Goal: Task Accomplishment & Management: Manage account settings

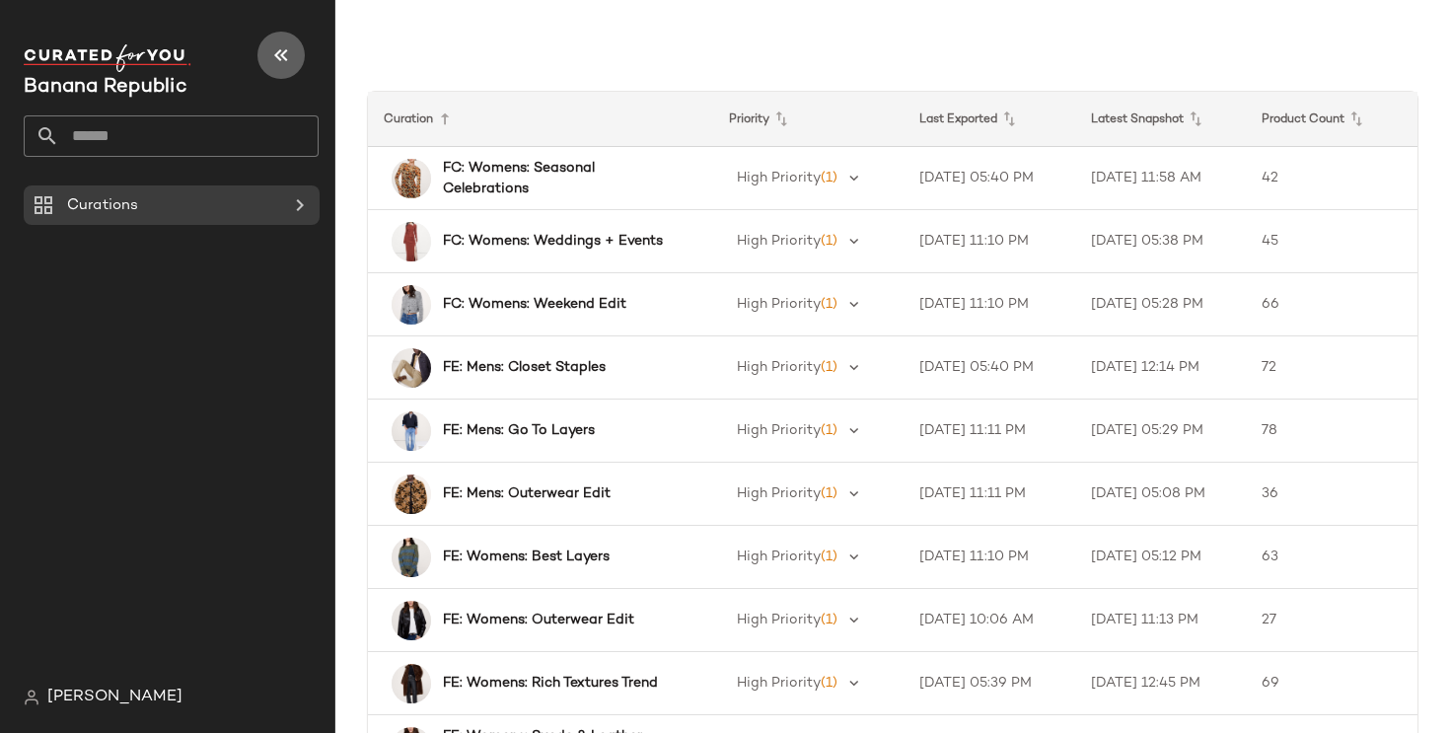
click at [280, 54] on icon "button" at bounding box center [281, 55] width 24 height 24
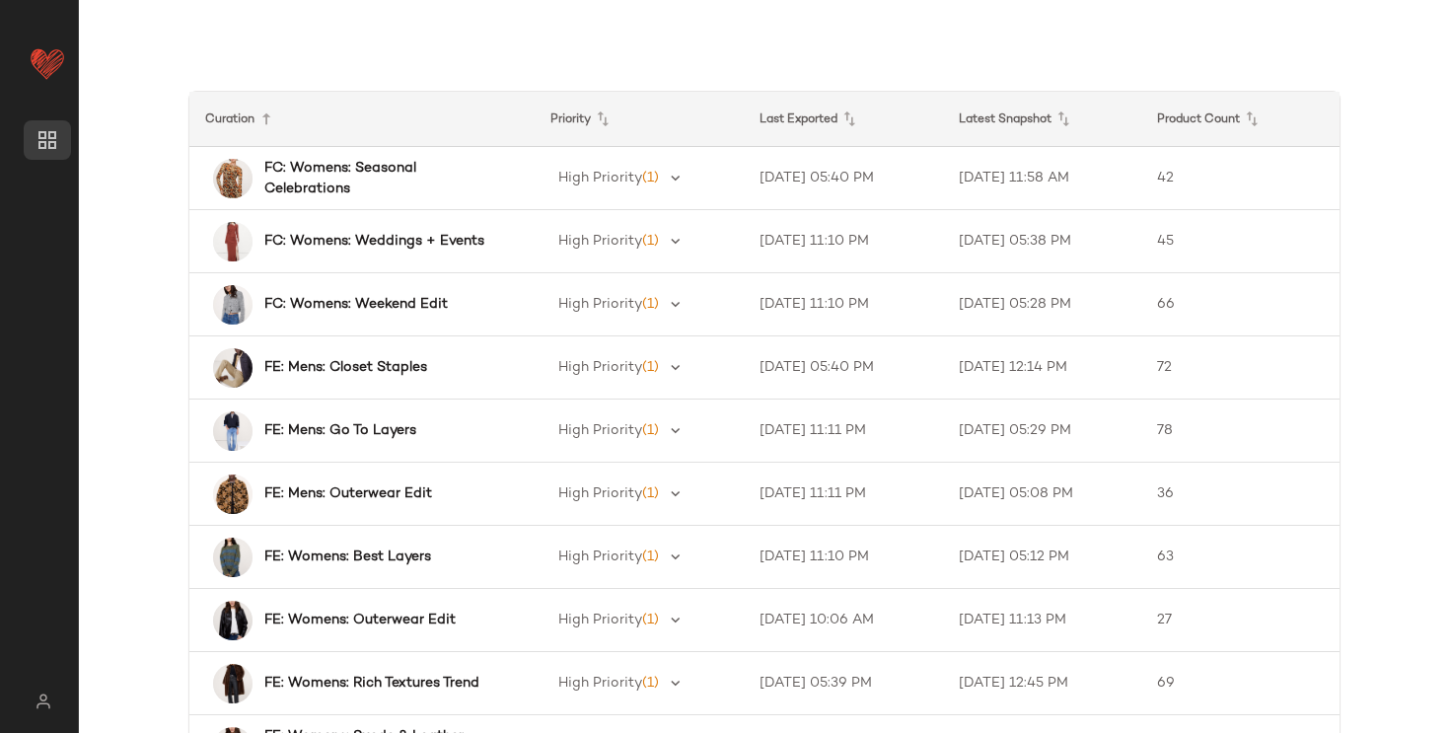
click at [655, 44] on div "Curation Priority Last Exported Latest Snapshot Product Count FC: Womens: Seaso…" at bounding box center [764, 382] width 1371 height 701
click at [603, 24] on main "Curation Priority Last Exported Latest Snapshot Product Count FC: Womens: Seaso…" at bounding box center [725, 366] width 1450 height 733
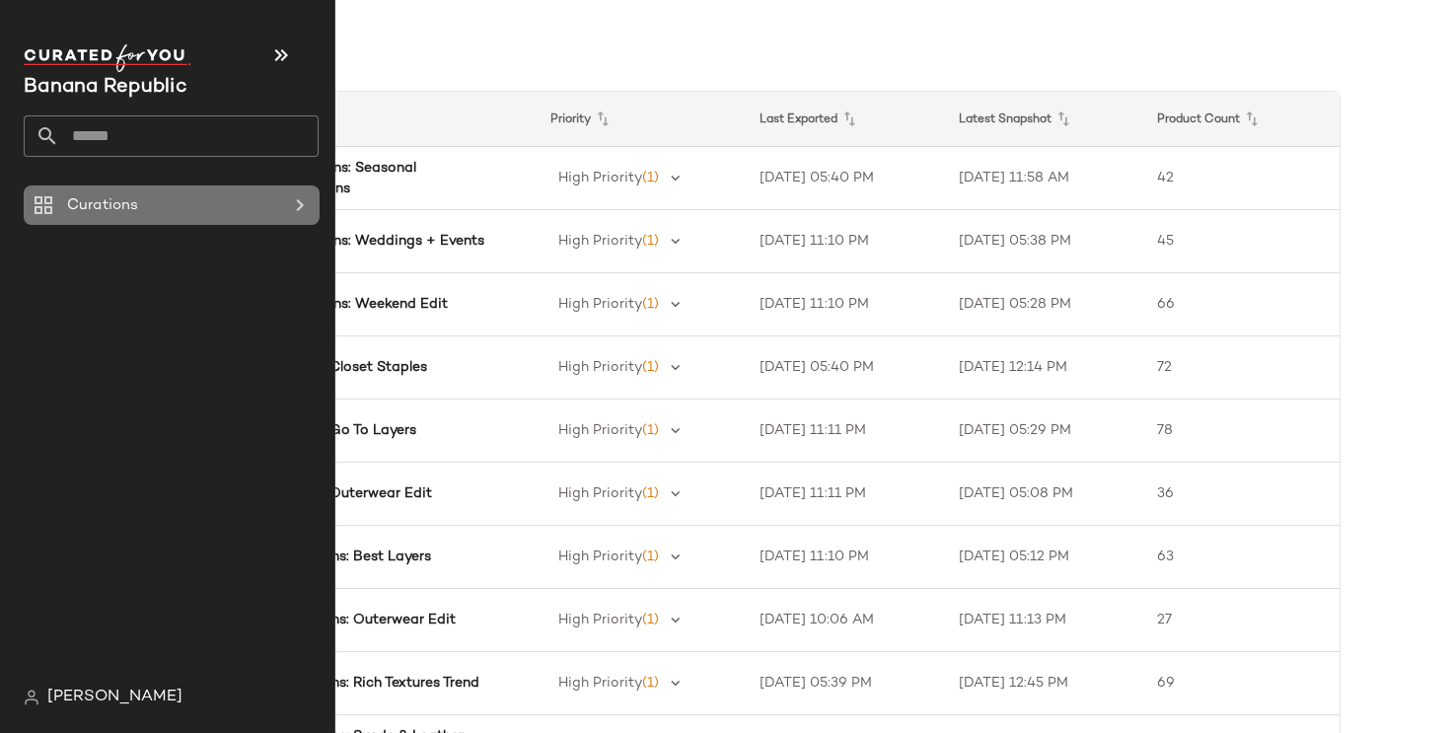
click at [294, 206] on icon at bounding box center [300, 205] width 24 height 24
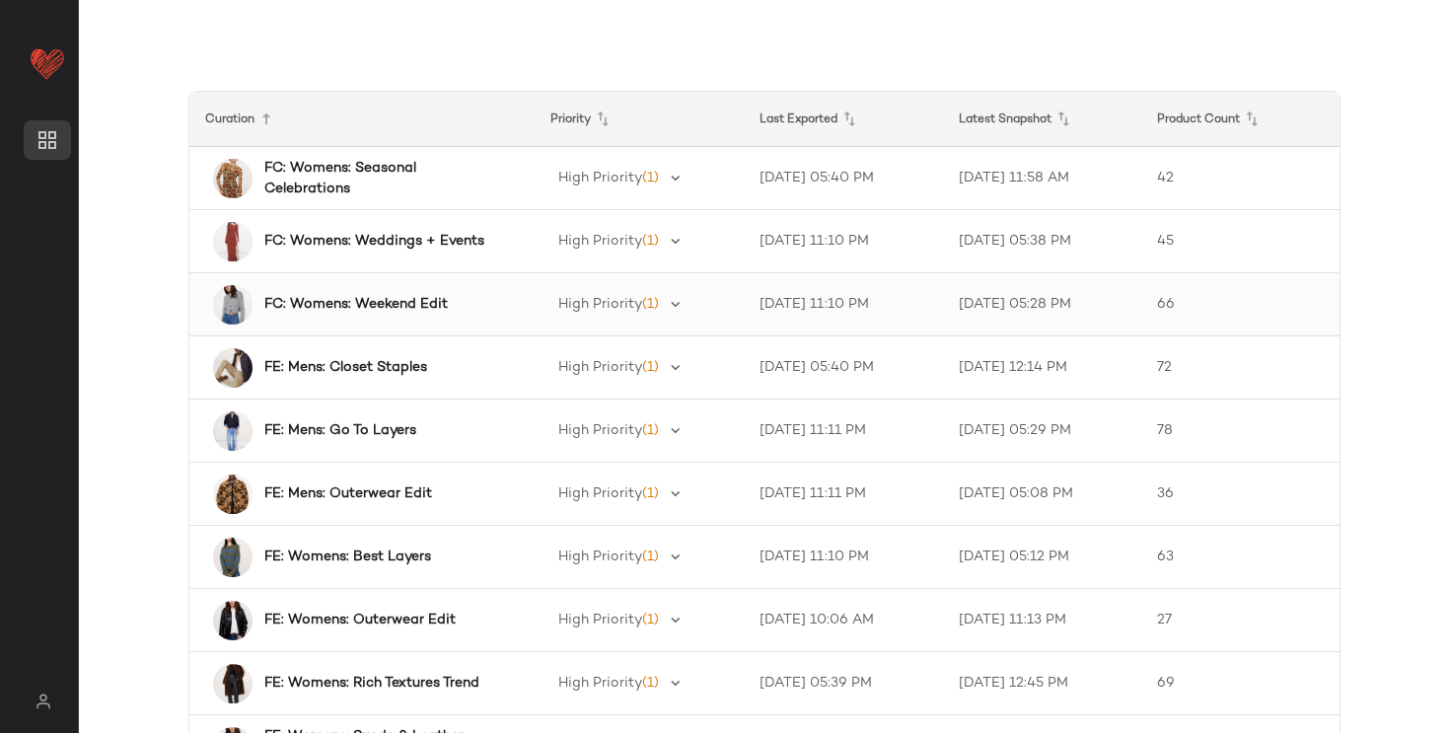
click at [394, 307] on b "FC: Womens: Weekend Edit" at bounding box center [355, 304] width 183 height 21
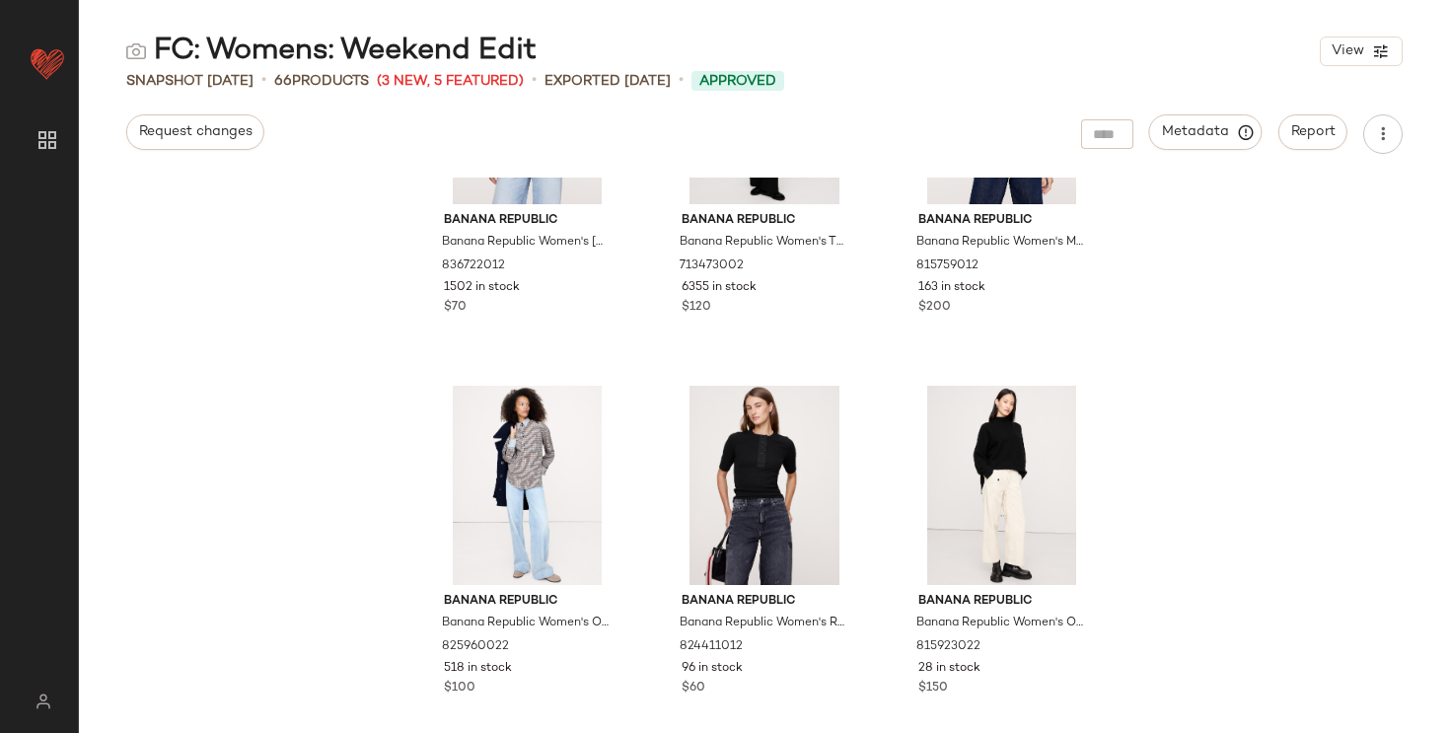
scroll to position [678, 0]
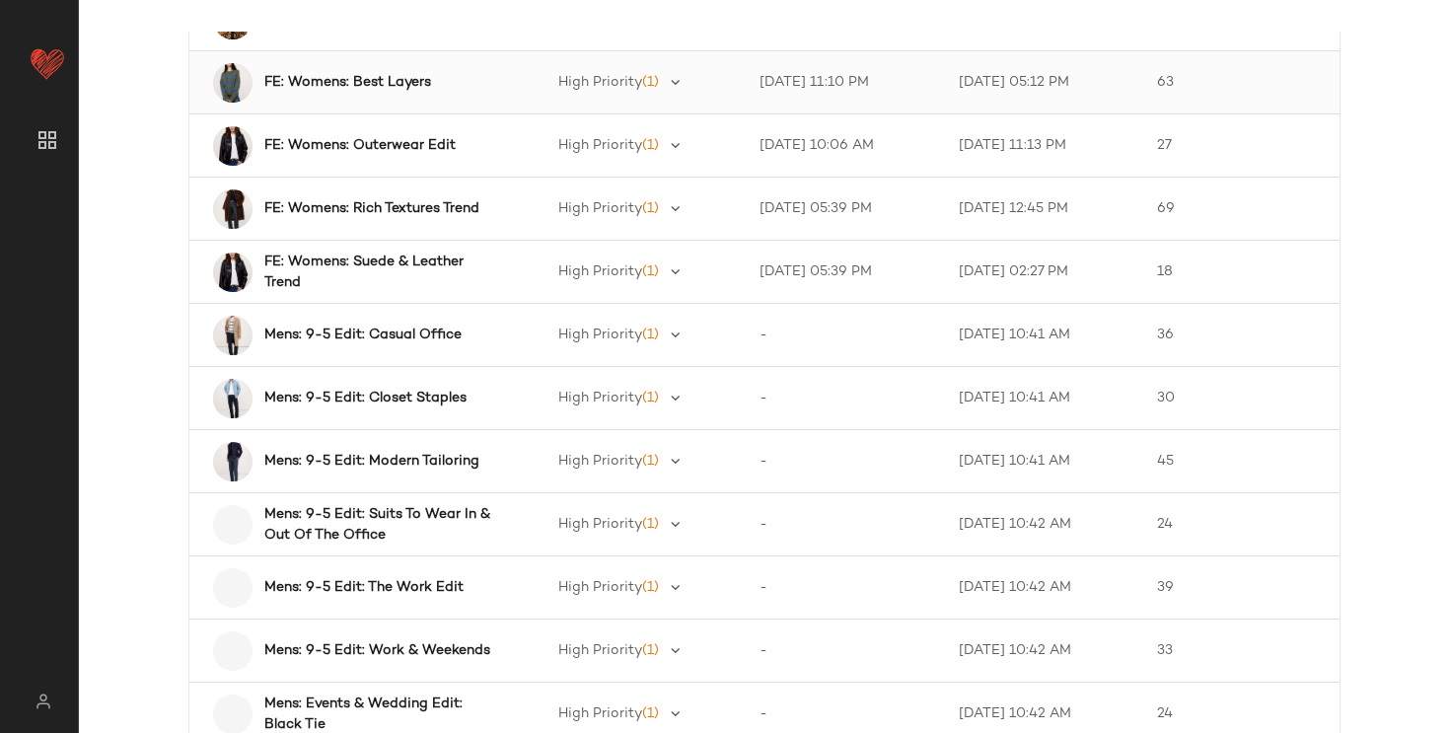
scroll to position [609, 0]
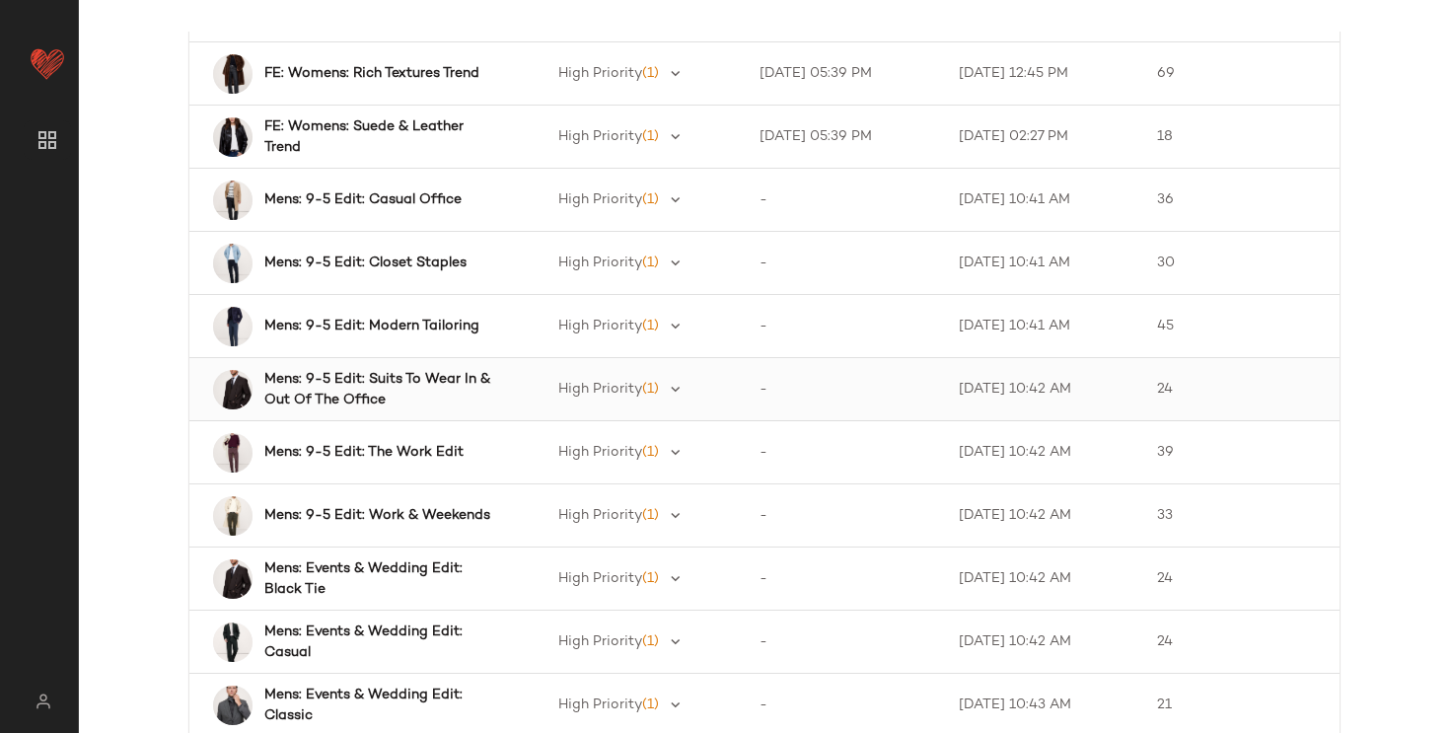
click at [333, 390] on b "Mens: 9-5 Edit: Suits To Wear In & Out Of The Office" at bounding box center [381, 389] width 235 height 41
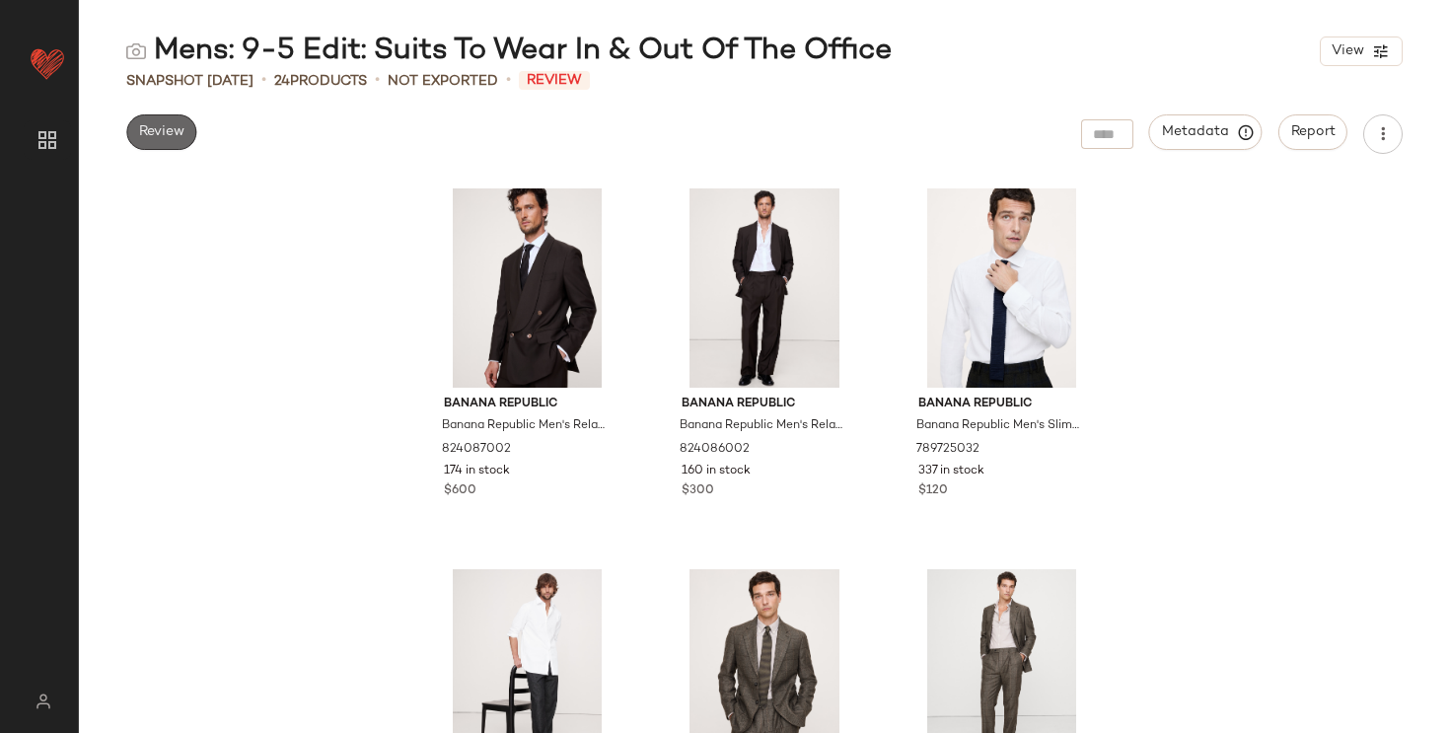
click at [165, 135] on span "Review" at bounding box center [161, 132] width 46 height 16
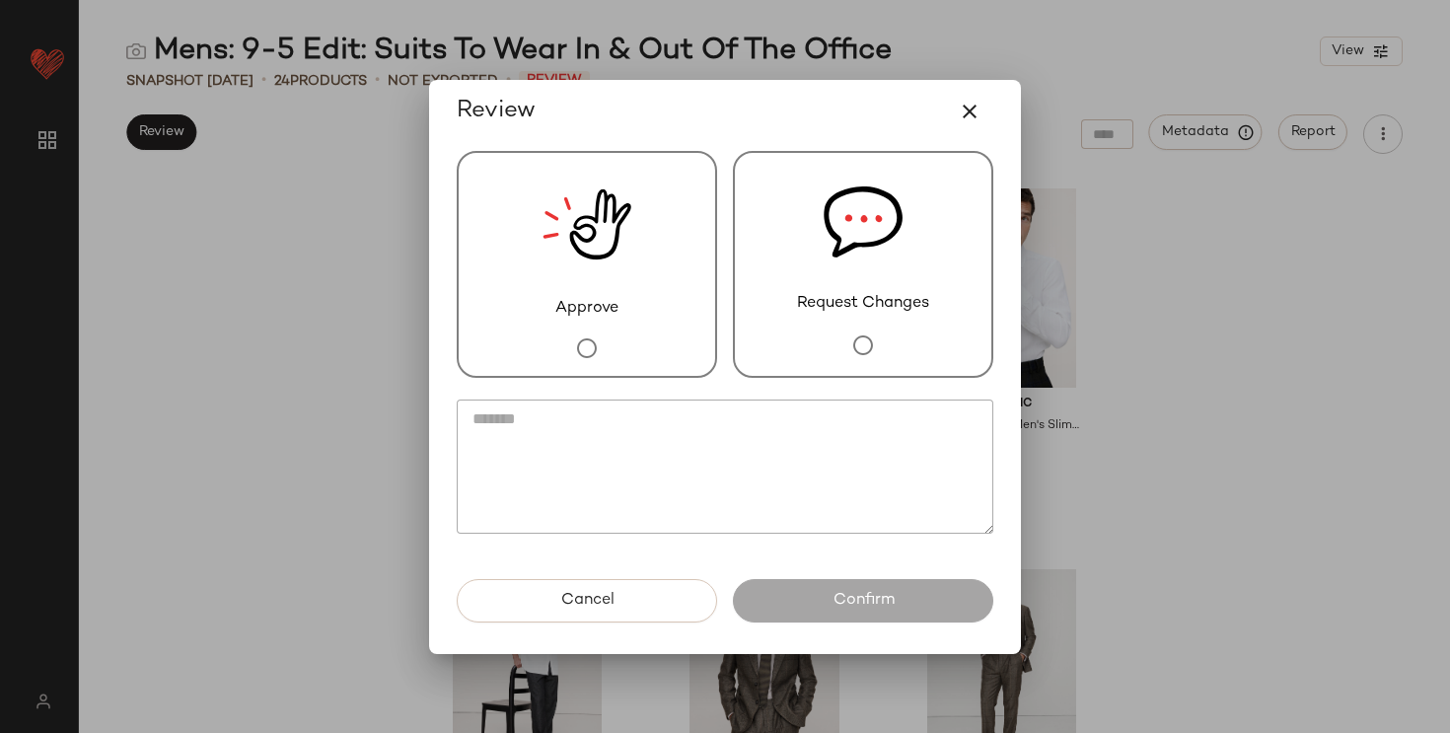
click at [831, 334] on div "Request Changes" at bounding box center [863, 264] width 260 height 227
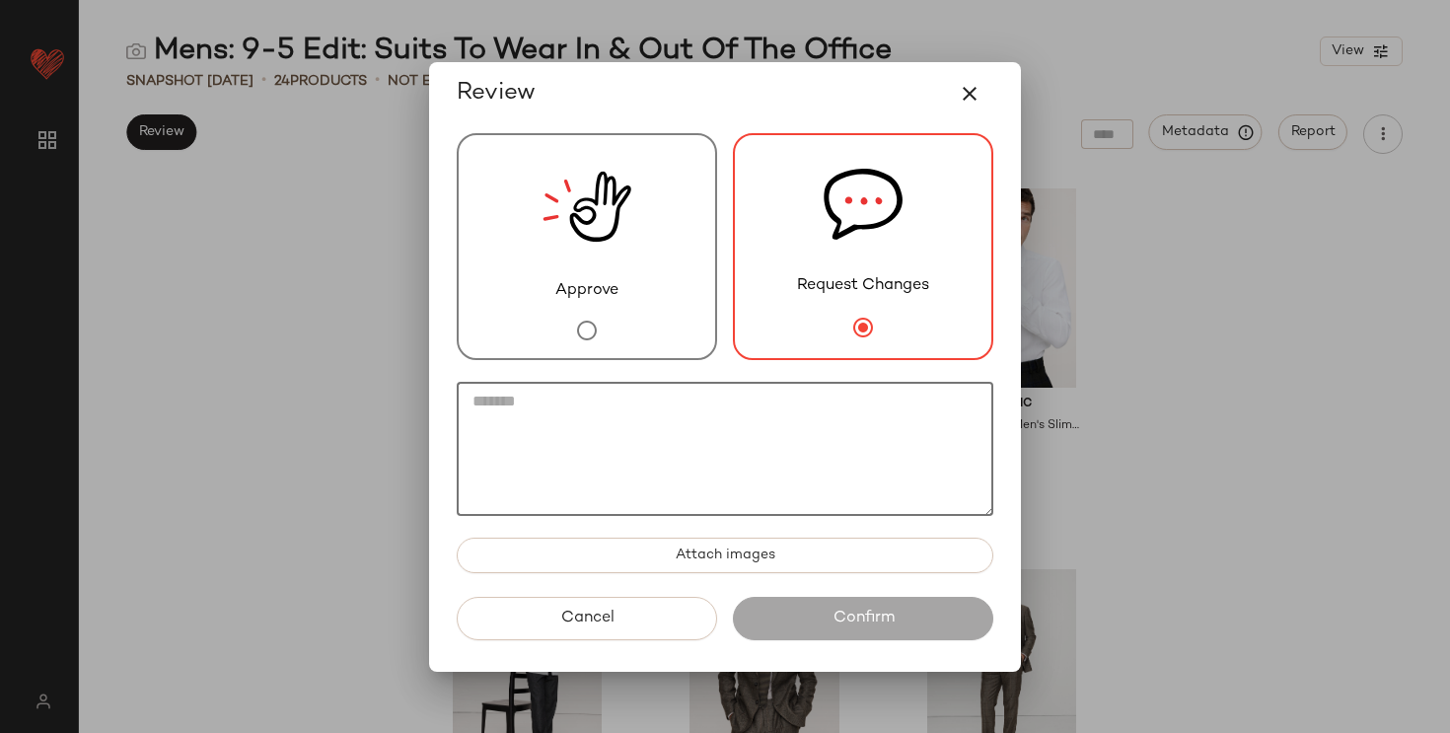
click at [760, 440] on textarea at bounding box center [725, 449] width 536 height 134
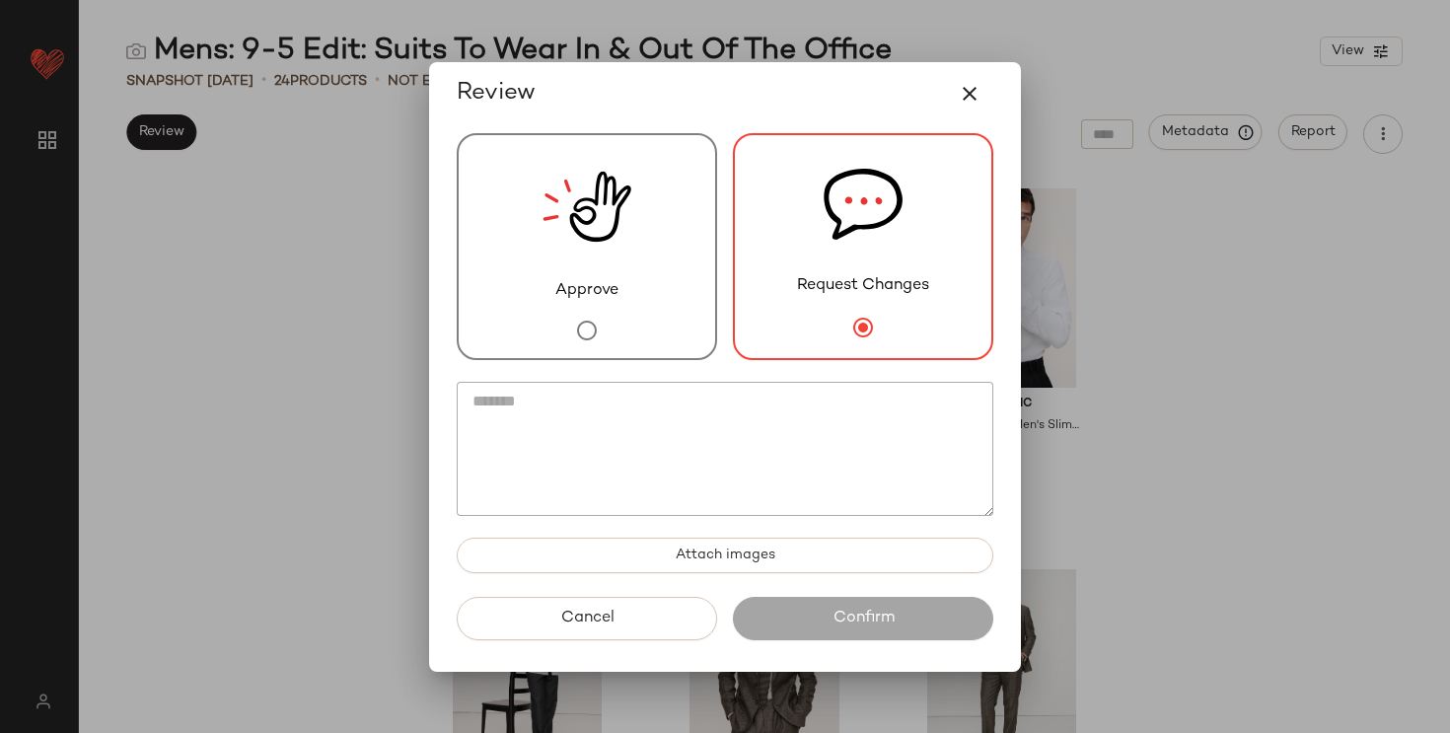
drag, startPoint x: 645, startPoint y: 83, endPoint x: 275, endPoint y: 110, distance: 370.9
click at [275, 110] on div "Review Approve Request Changes Attach images Cancel Confirm" at bounding box center [725, 366] width 1450 height 733
click at [583, 95] on div "Review" at bounding box center [725, 93] width 536 height 47
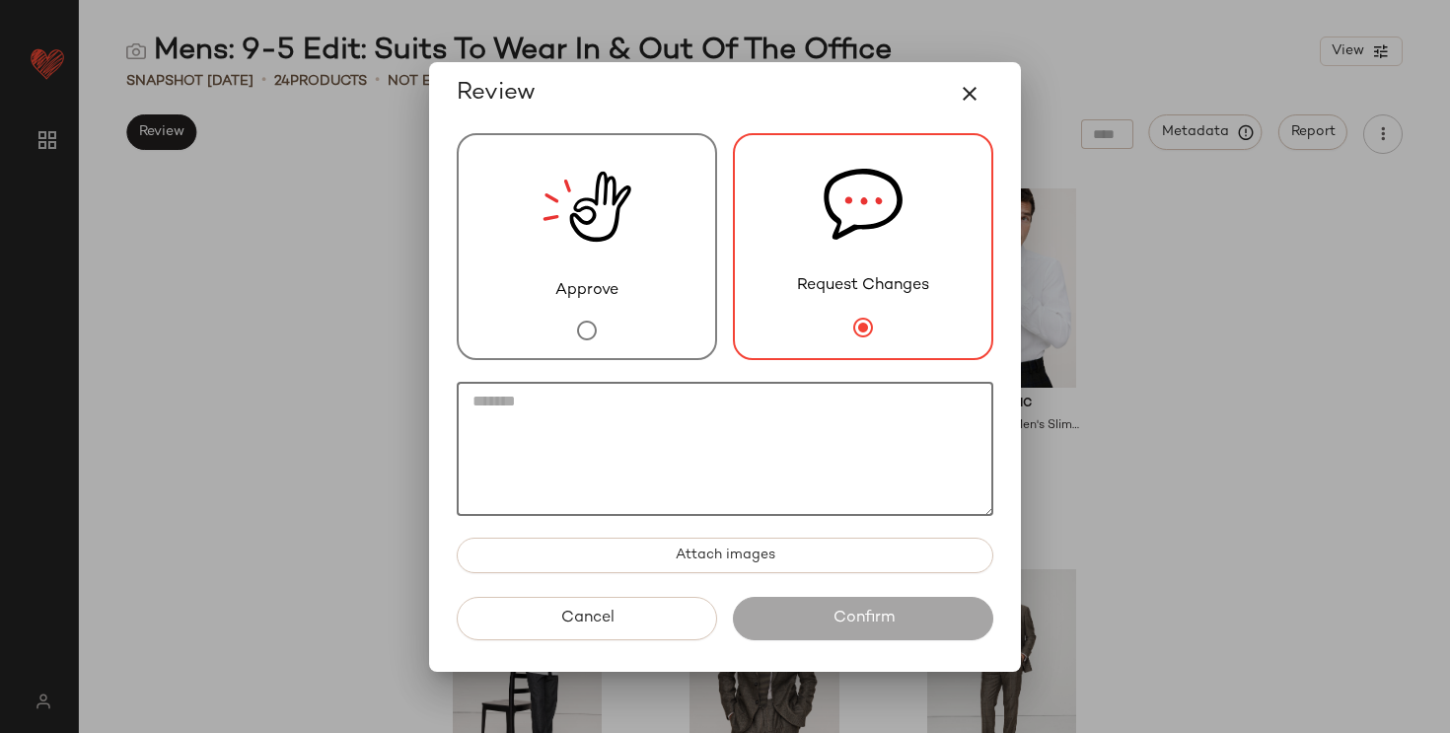
click at [541, 490] on textarea at bounding box center [725, 449] width 536 height 134
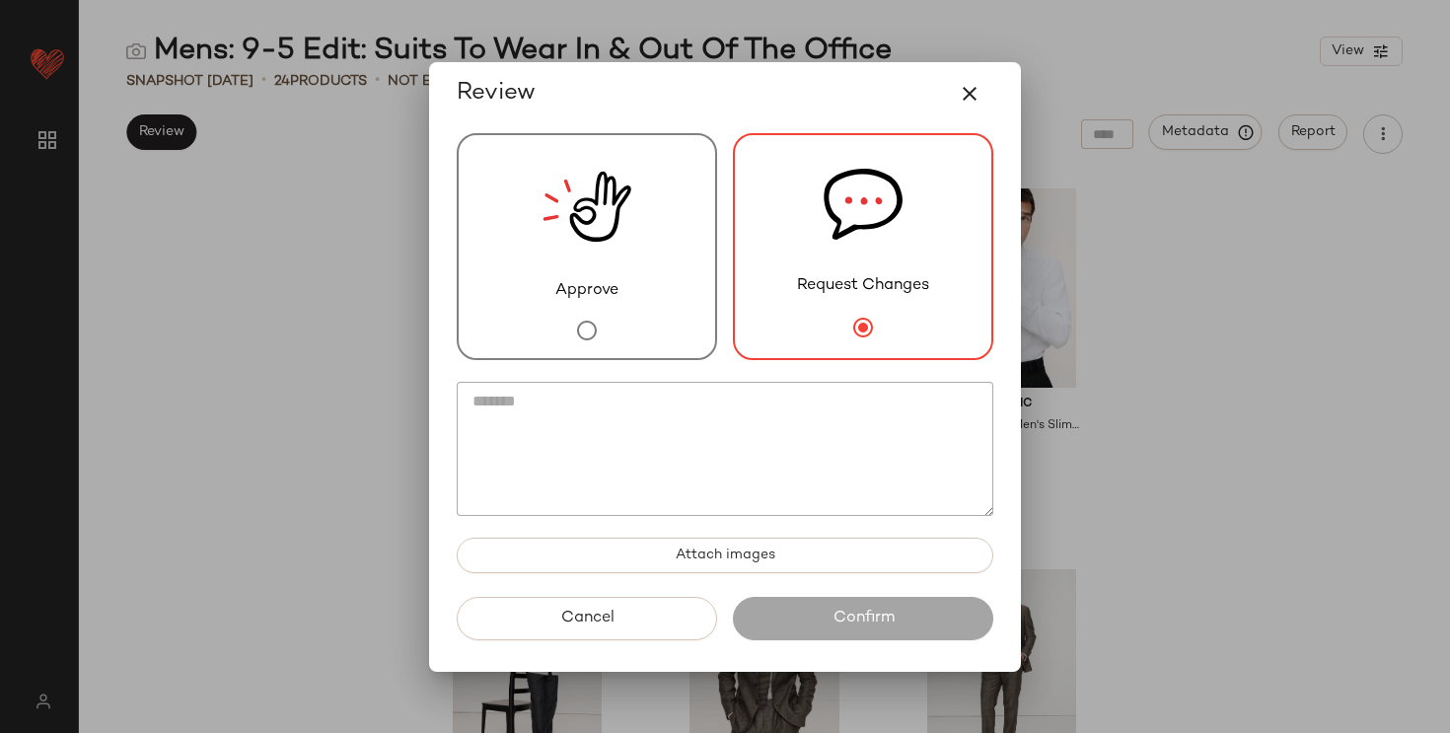
drag, startPoint x: 585, startPoint y: 104, endPoint x: 569, endPoint y: 126, distance: 27.6
click at [449, 103] on div "Review" at bounding box center [725, 93] width 568 height 63
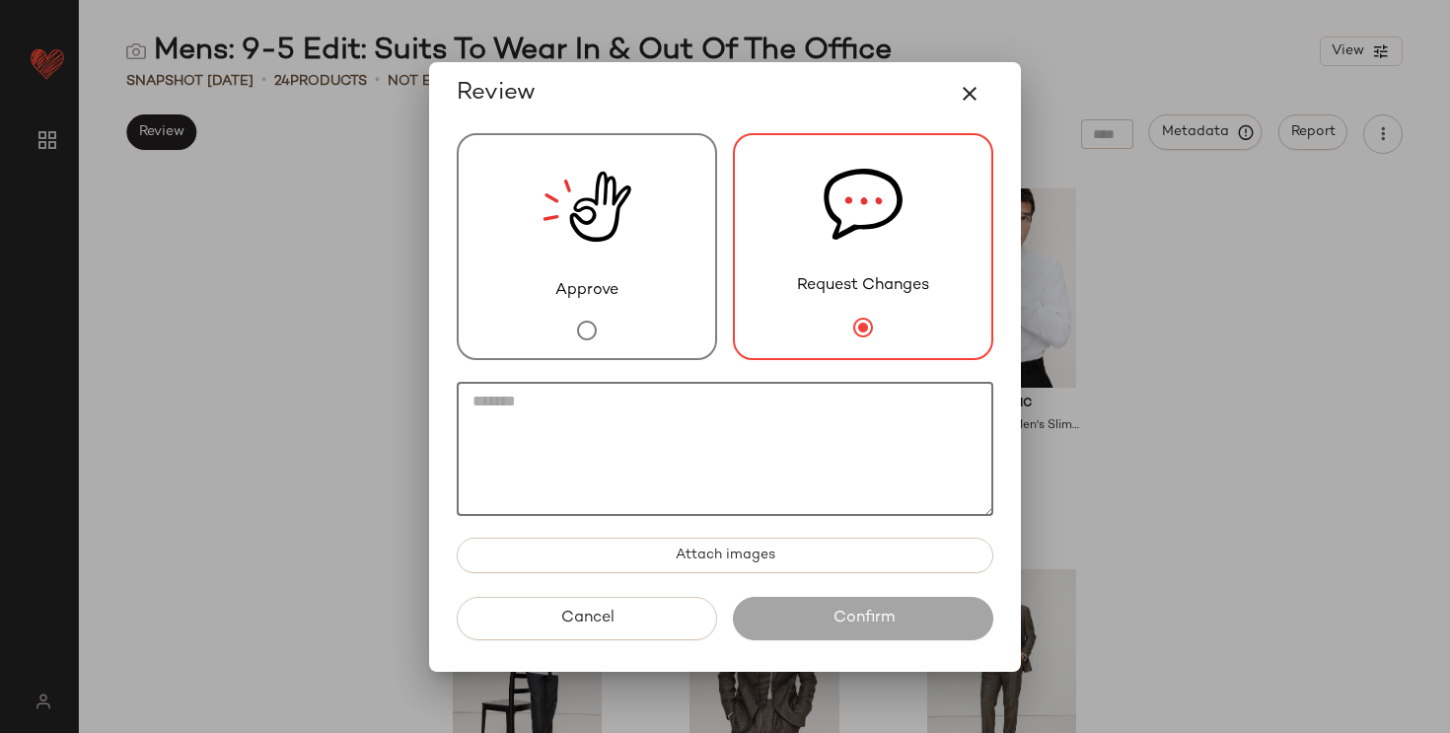
click at [563, 414] on textarea at bounding box center [725, 449] width 536 height 134
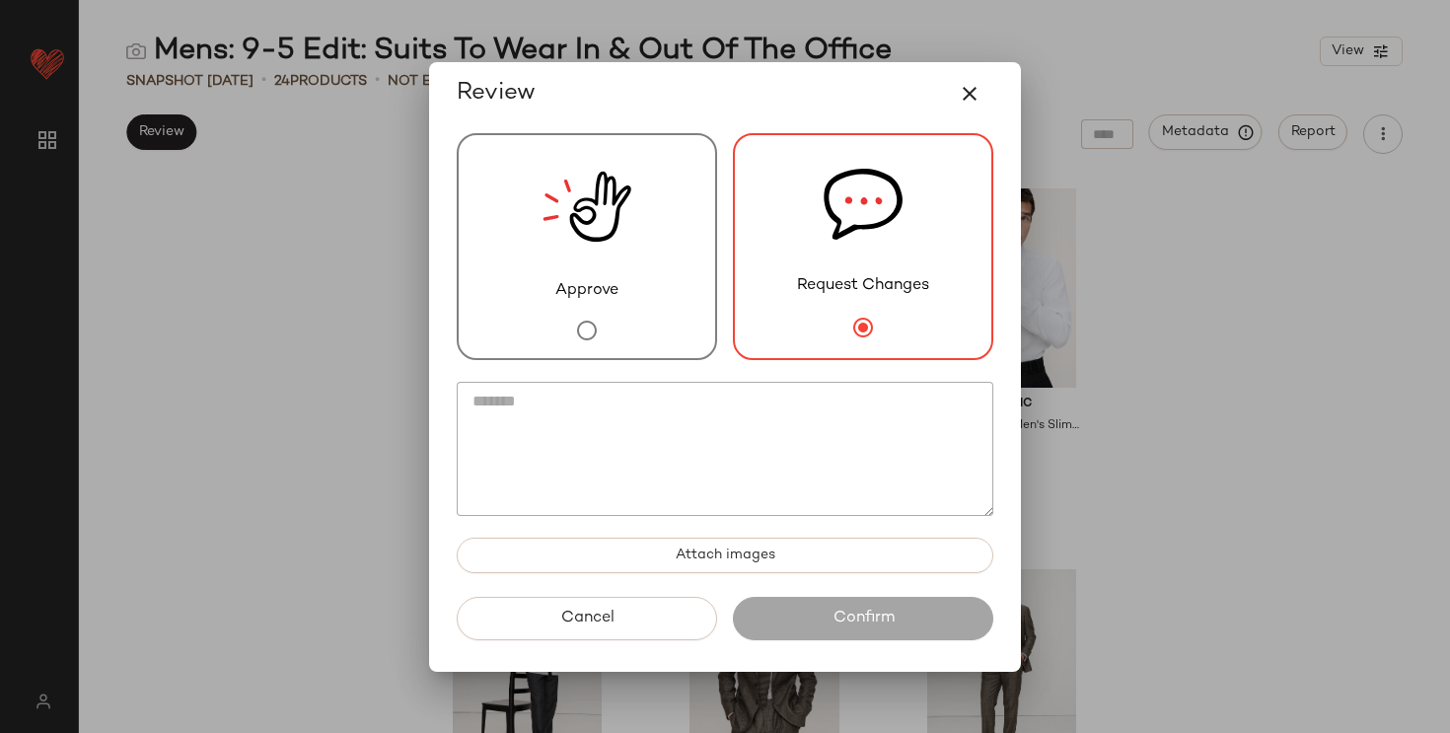
click at [601, 282] on span "Approve" at bounding box center [586, 291] width 63 height 24
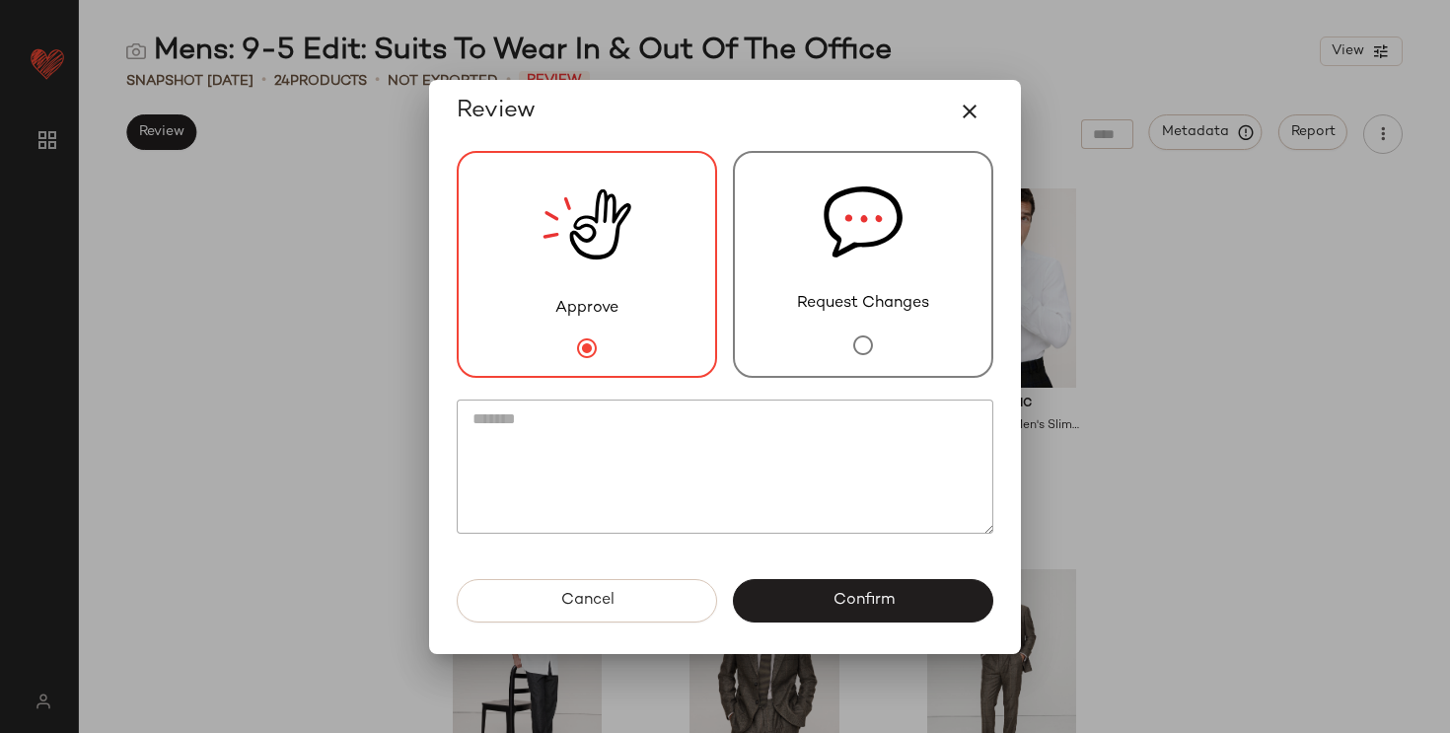
click at [814, 290] on div "Request Changes" at bounding box center [863, 264] width 260 height 227
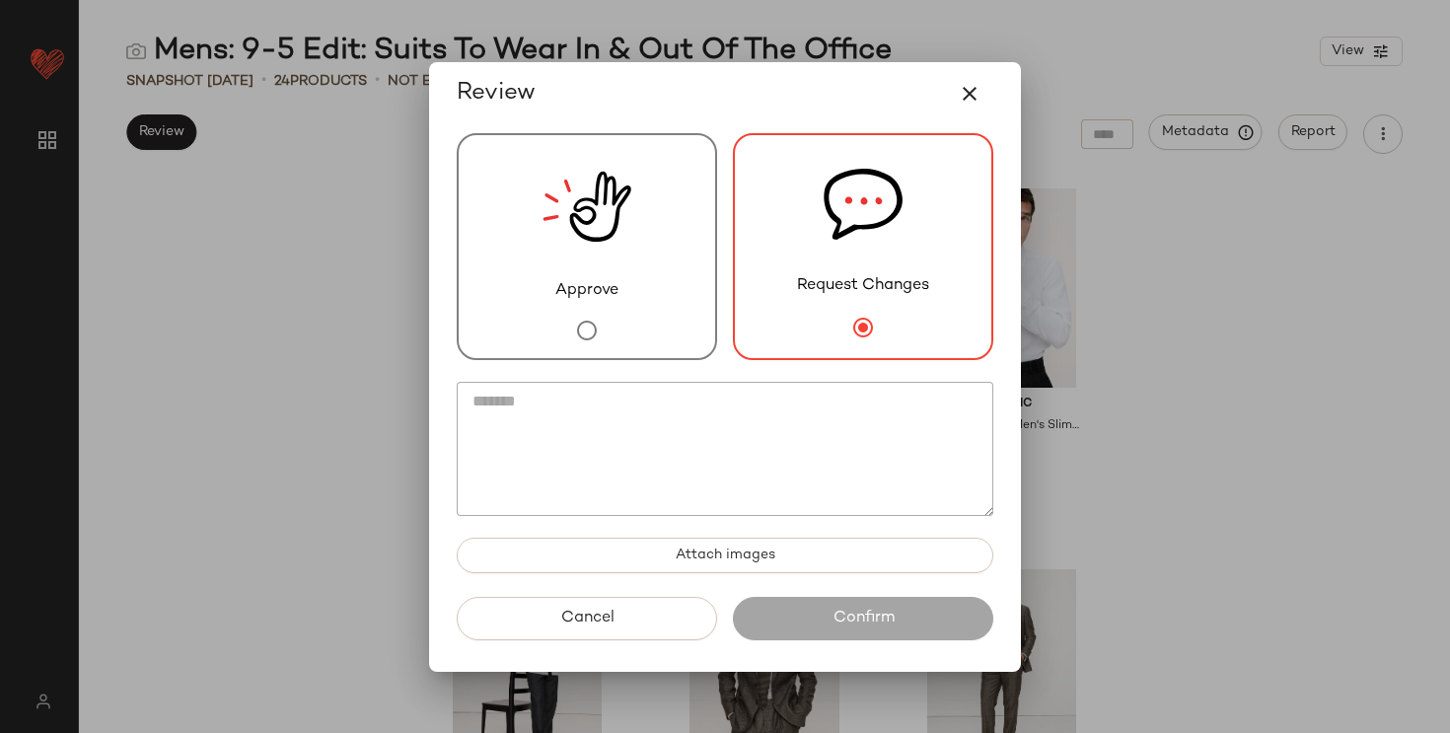
click at [689, 457] on textarea at bounding box center [725, 449] width 536 height 134
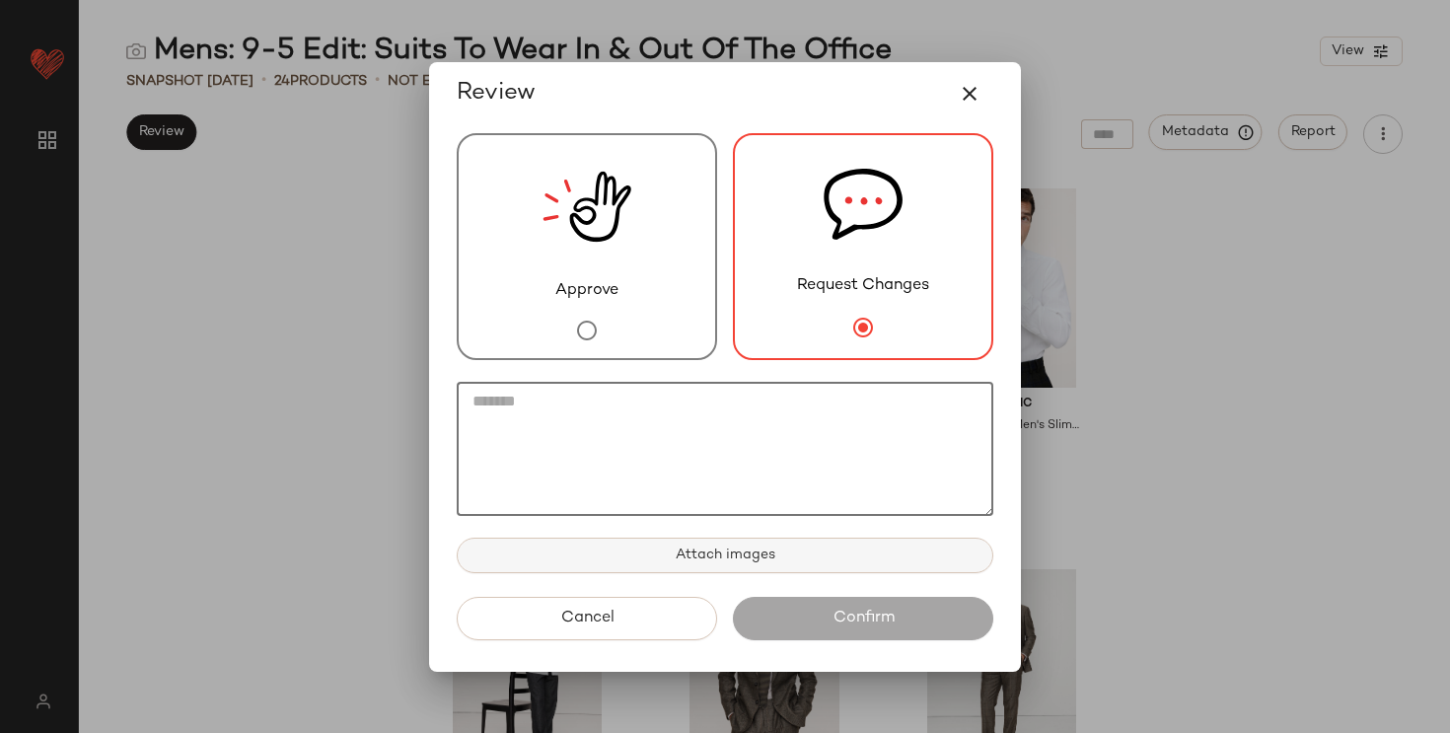
click at [720, 540] on button "Attach images" at bounding box center [725, 555] width 536 height 36
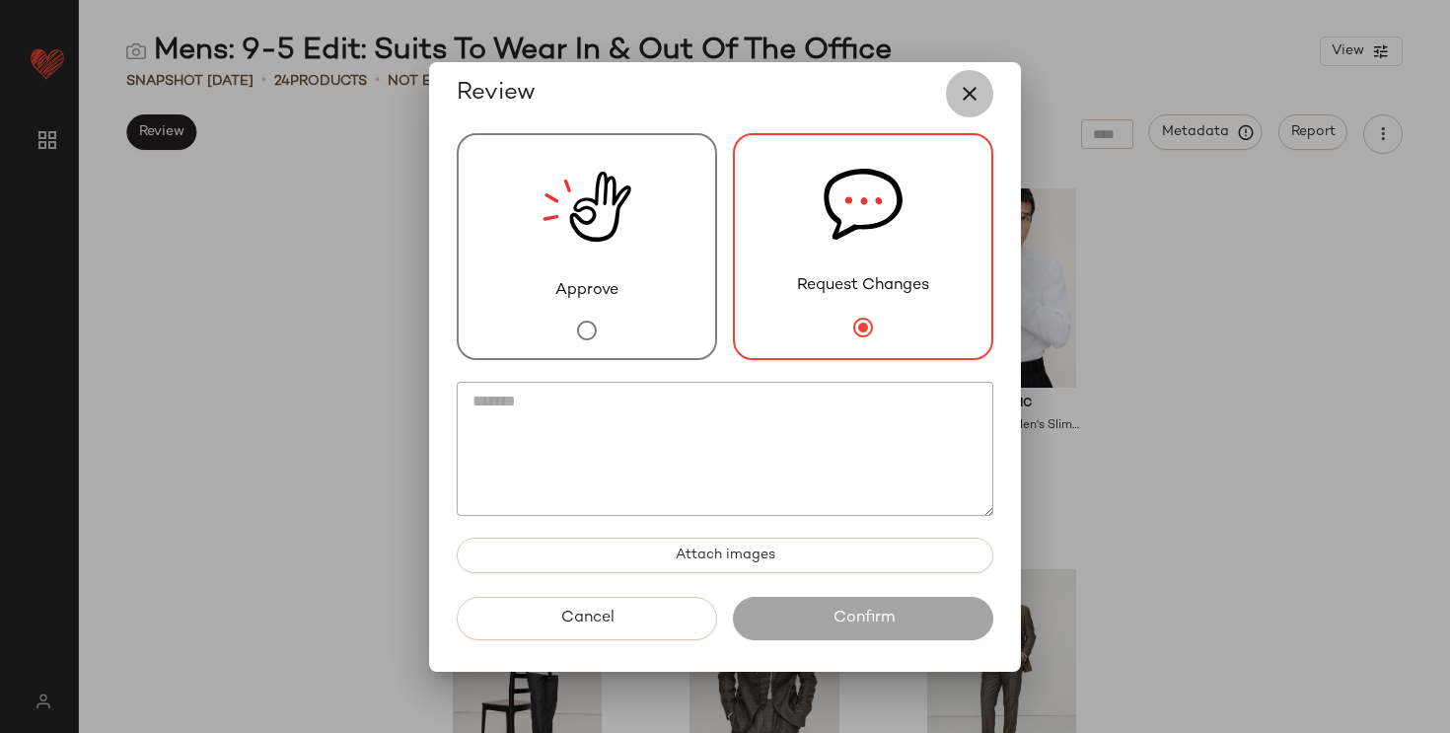
click at [967, 105] on icon "button" at bounding box center [970, 94] width 24 height 24
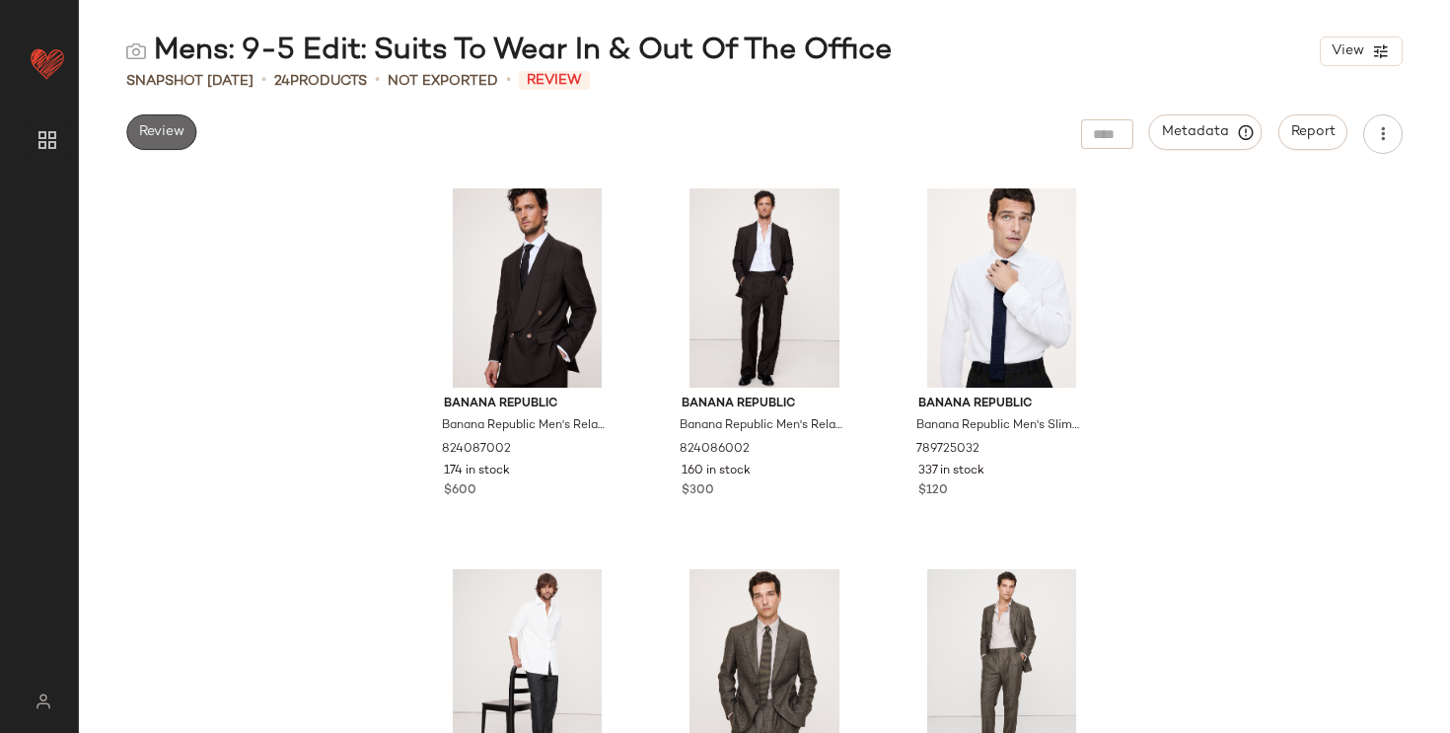
click at [139, 129] on span "Review" at bounding box center [161, 132] width 46 height 16
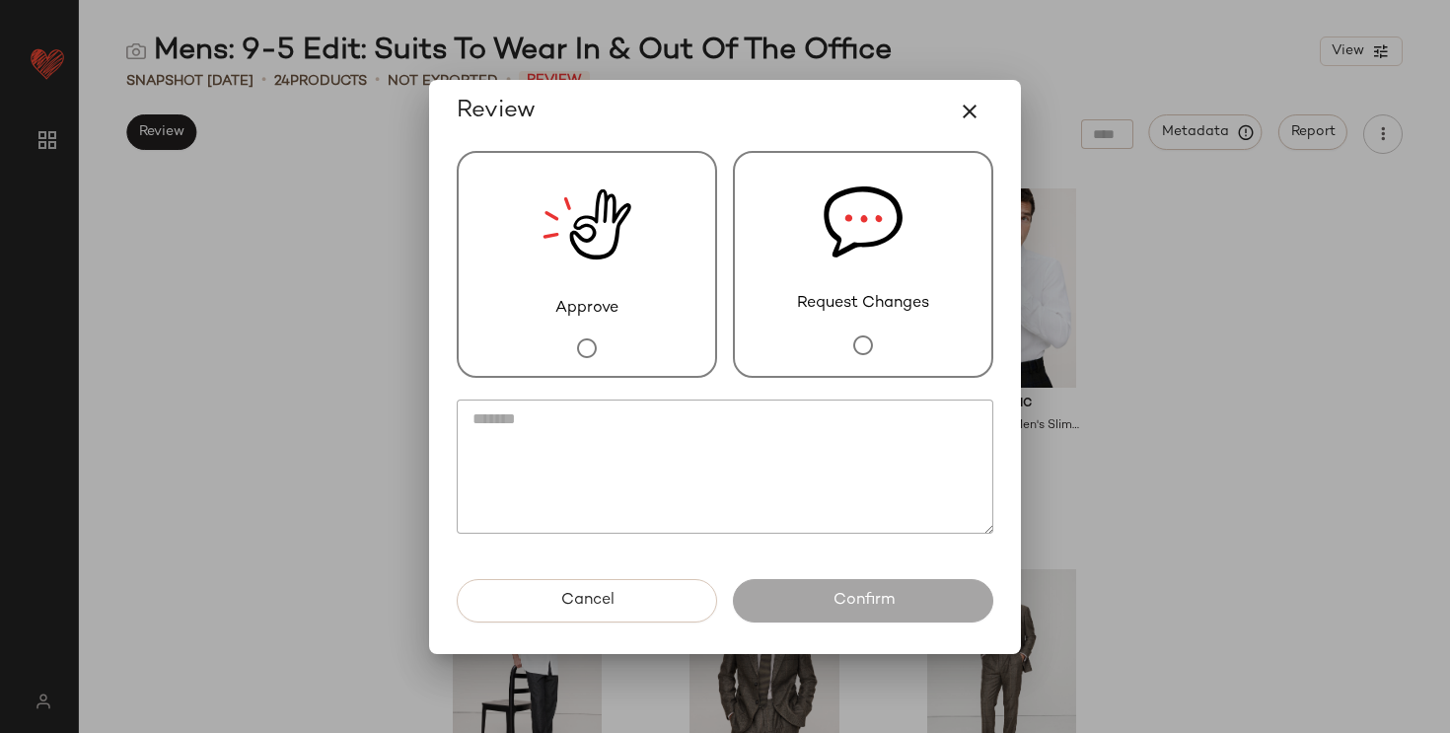
click at [618, 323] on div "Approve" at bounding box center [587, 264] width 260 height 227
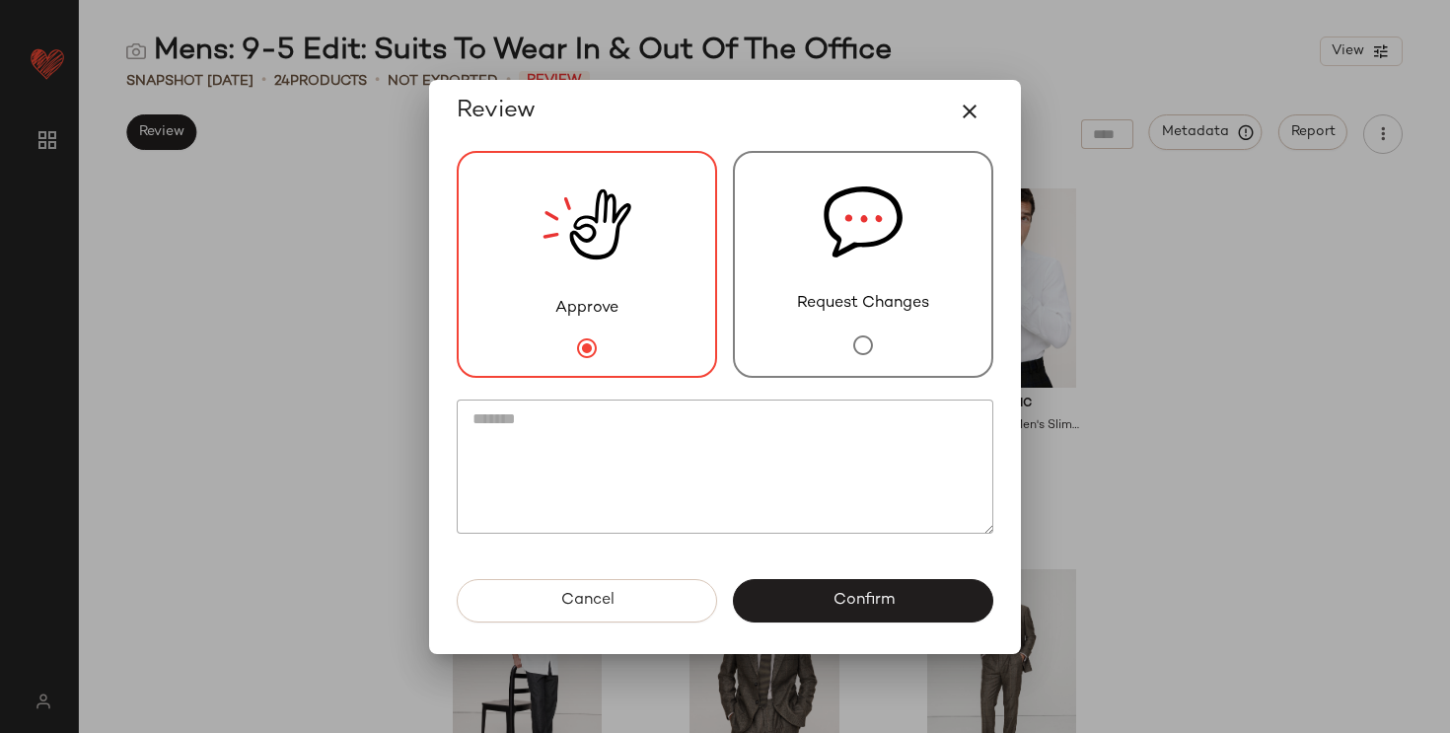
click at [841, 330] on div "Request Changes" at bounding box center [863, 264] width 260 height 227
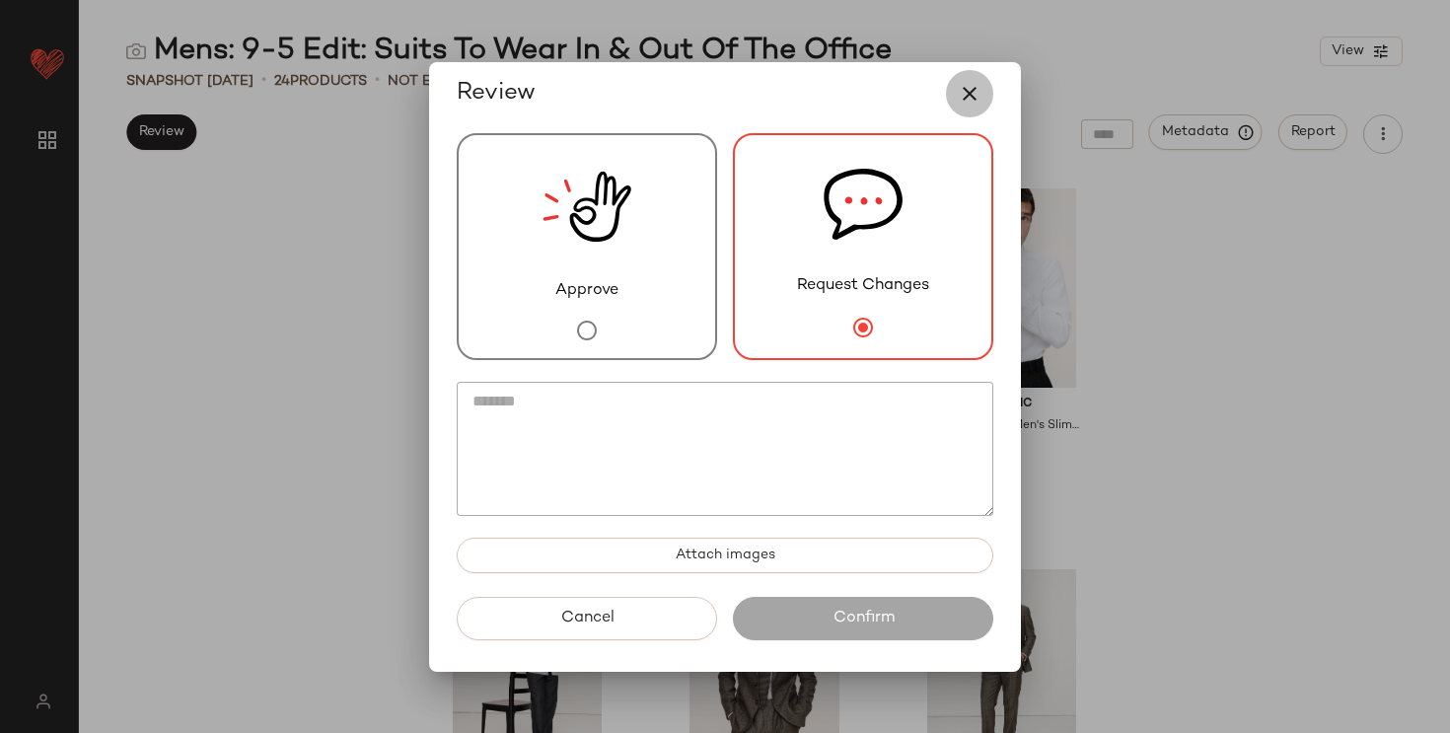
click at [977, 88] on icon "button" at bounding box center [970, 94] width 24 height 24
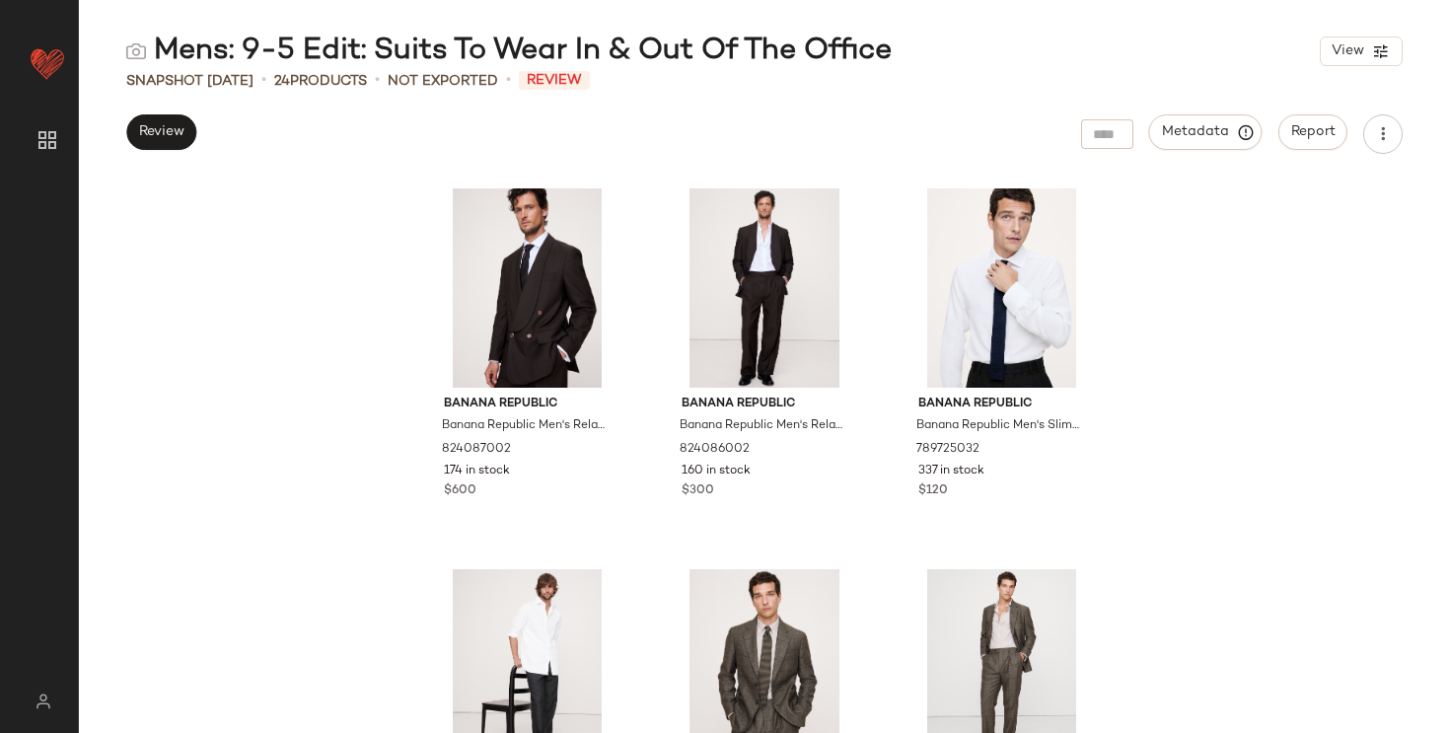
click at [1119, 117] on div "Metadata Report" at bounding box center [1242, 133] width 322 height 39
click at [1107, 135] on div "Find by ID Find by ID" at bounding box center [990, 134] width 286 height 30
click at [1319, 450] on div "Banana Republic Banana Republic Men's Relaxed Italian Barathea Tuxedo Jacket Br…" at bounding box center [764, 455] width 1371 height 555
click at [1237, 138] on icon "button" at bounding box center [1246, 132] width 18 height 18
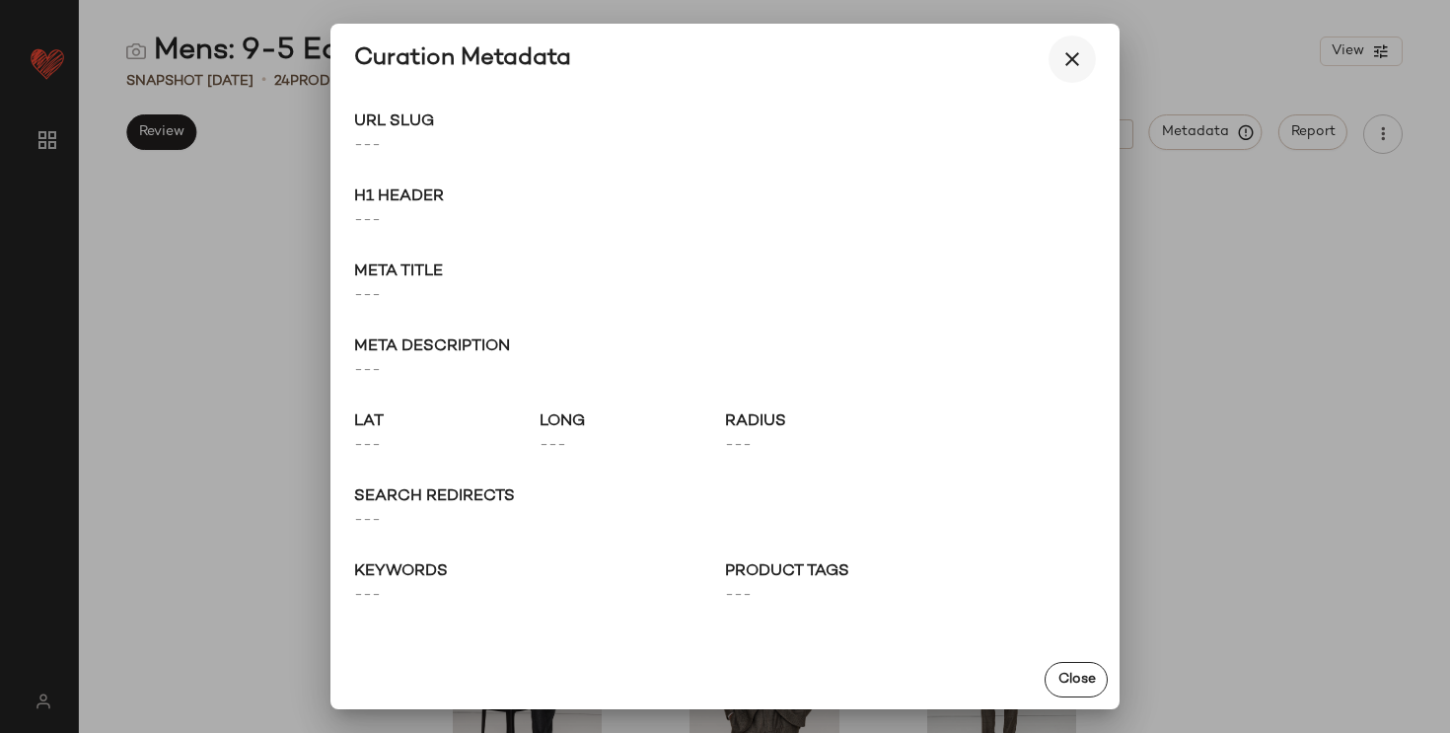
click at [1064, 52] on icon "button" at bounding box center [1072, 59] width 24 height 24
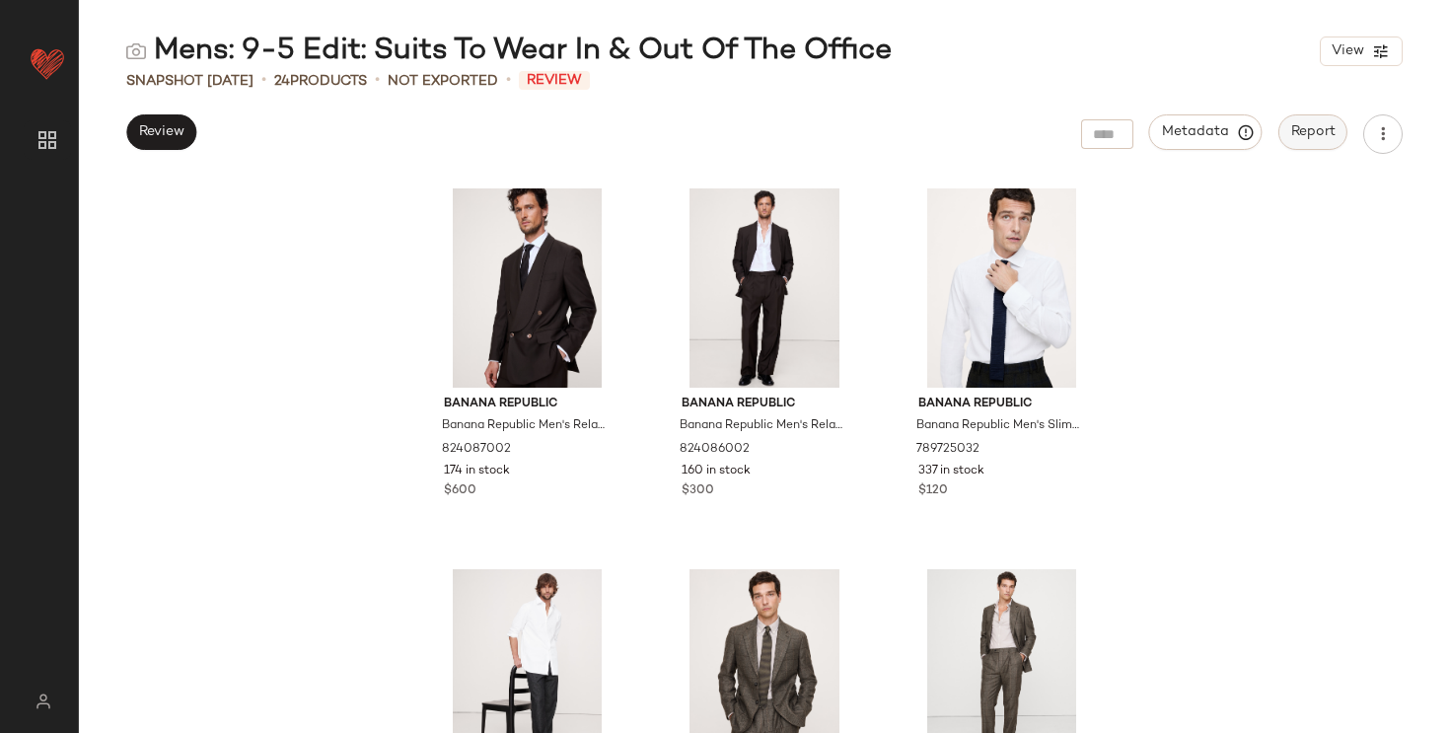
click at [1296, 136] on span "Report" at bounding box center [1312, 132] width 45 height 16
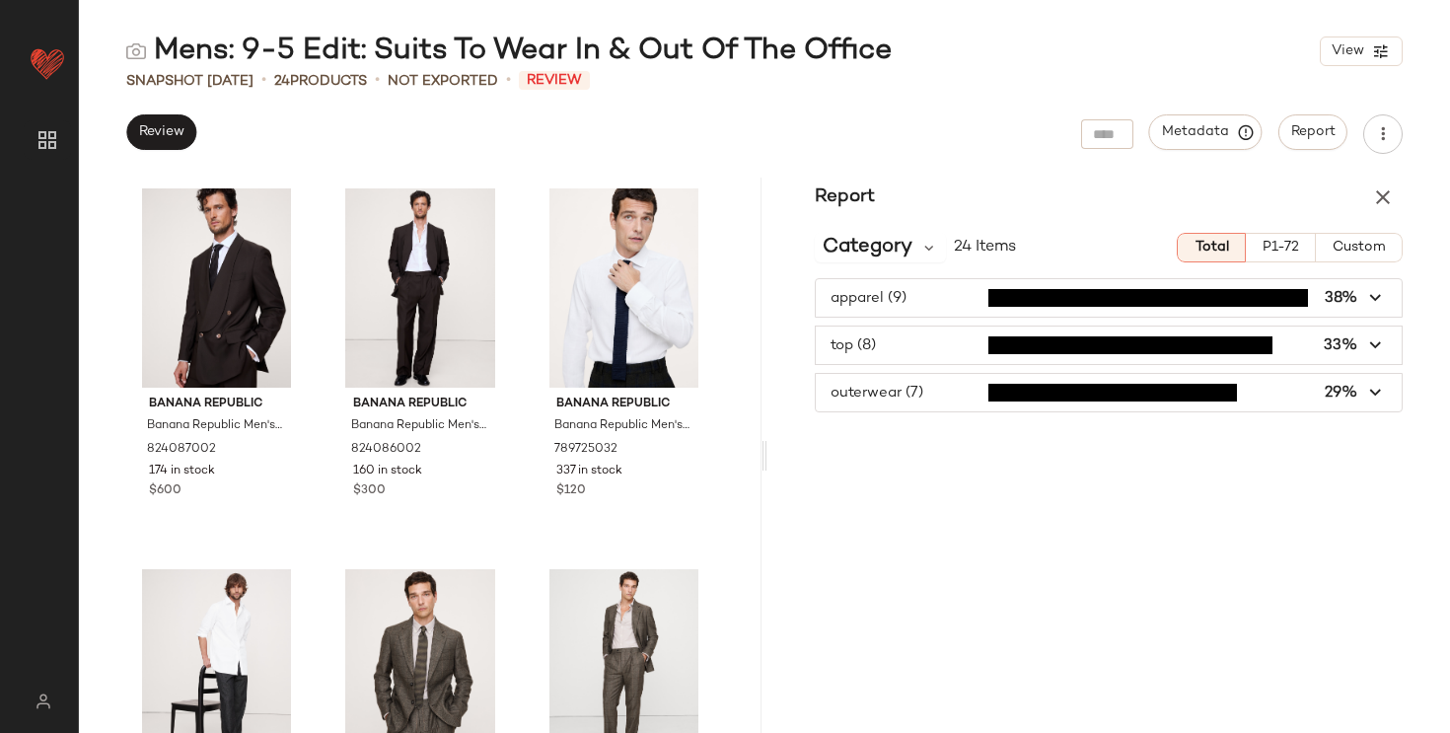
click at [910, 309] on span "button" at bounding box center [1109, 297] width 586 height 37
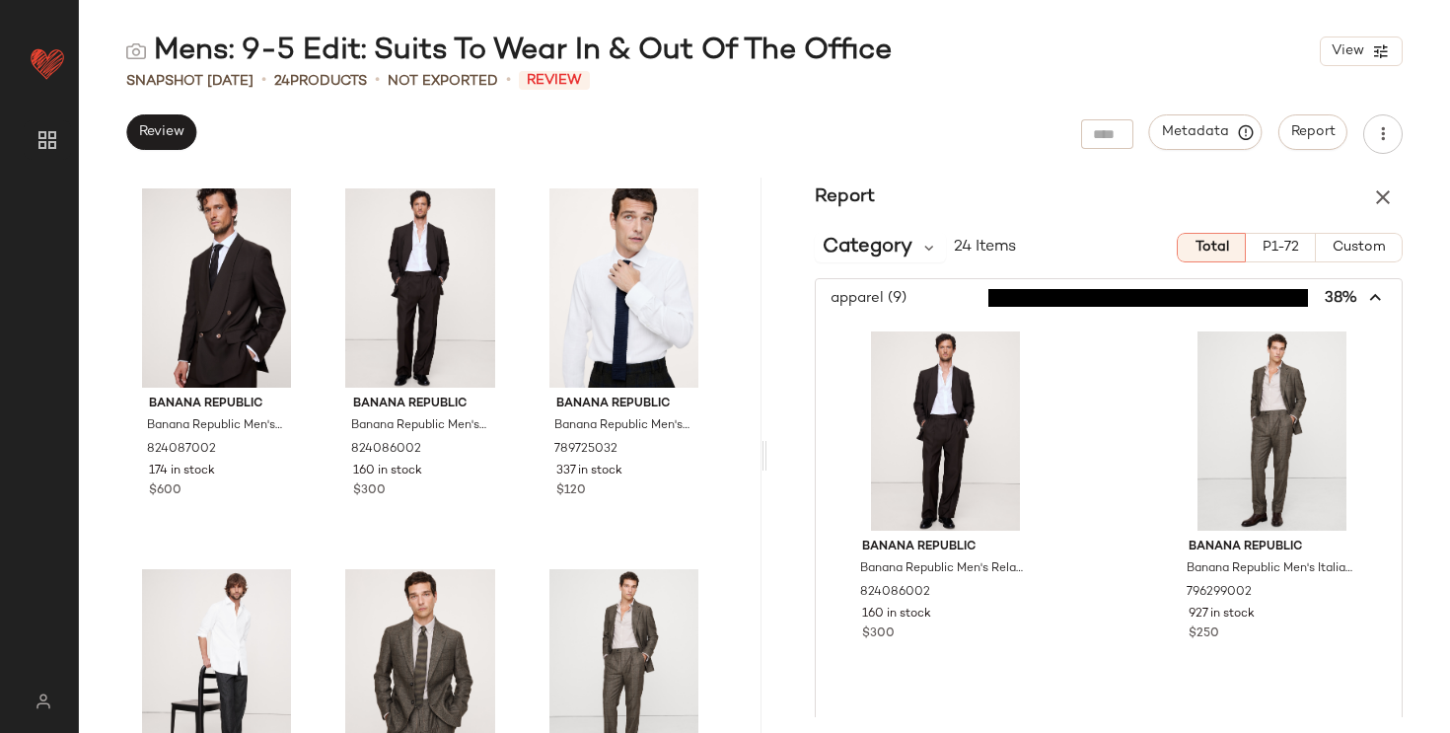
click at [910, 308] on span "button" at bounding box center [1109, 297] width 586 height 37
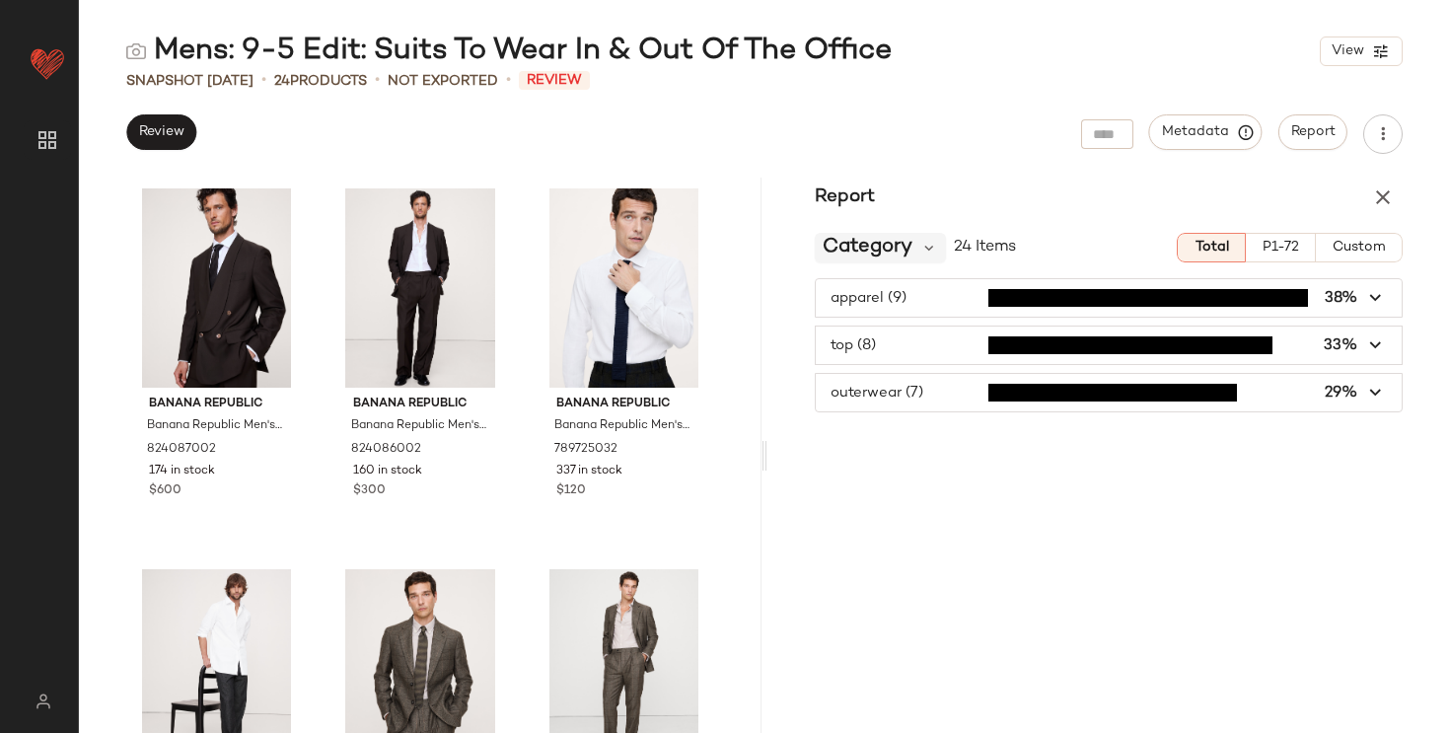
click at [892, 250] on span "Category" at bounding box center [867, 248] width 90 height 30
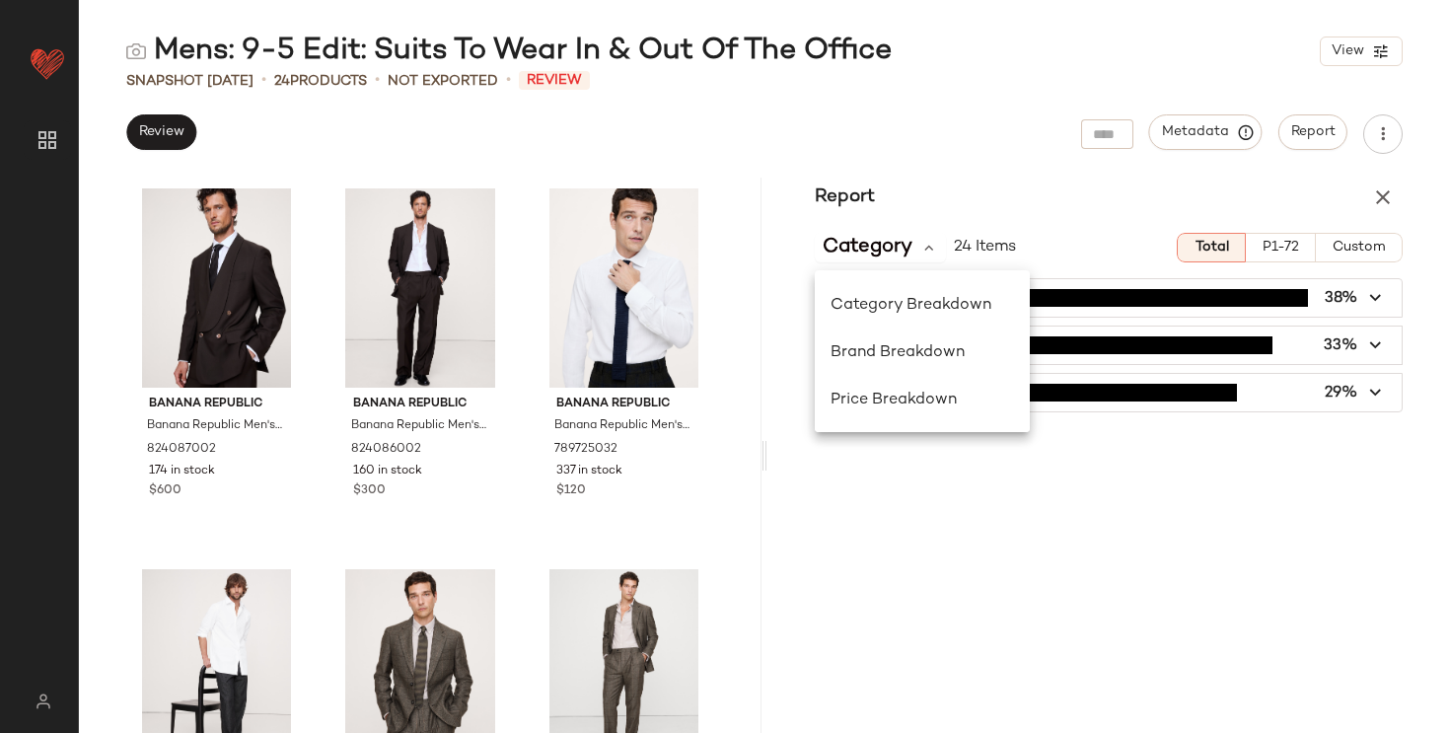
click at [920, 217] on div "Category 24 Items Total P1-72 Custom apparel (9) 38% top (8) 33% outerwear (7) …" at bounding box center [1108, 314] width 682 height 195
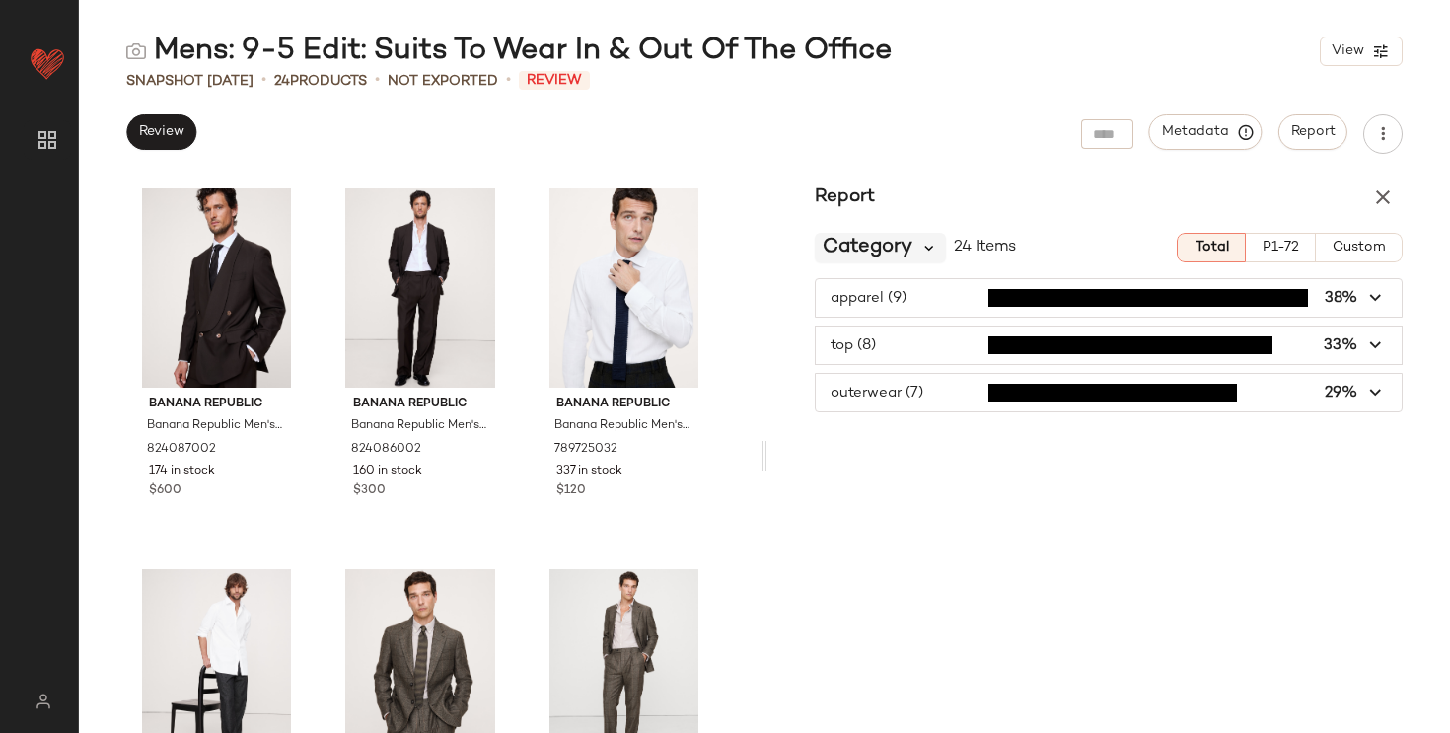
click at [925, 253] on icon at bounding box center [929, 248] width 18 height 18
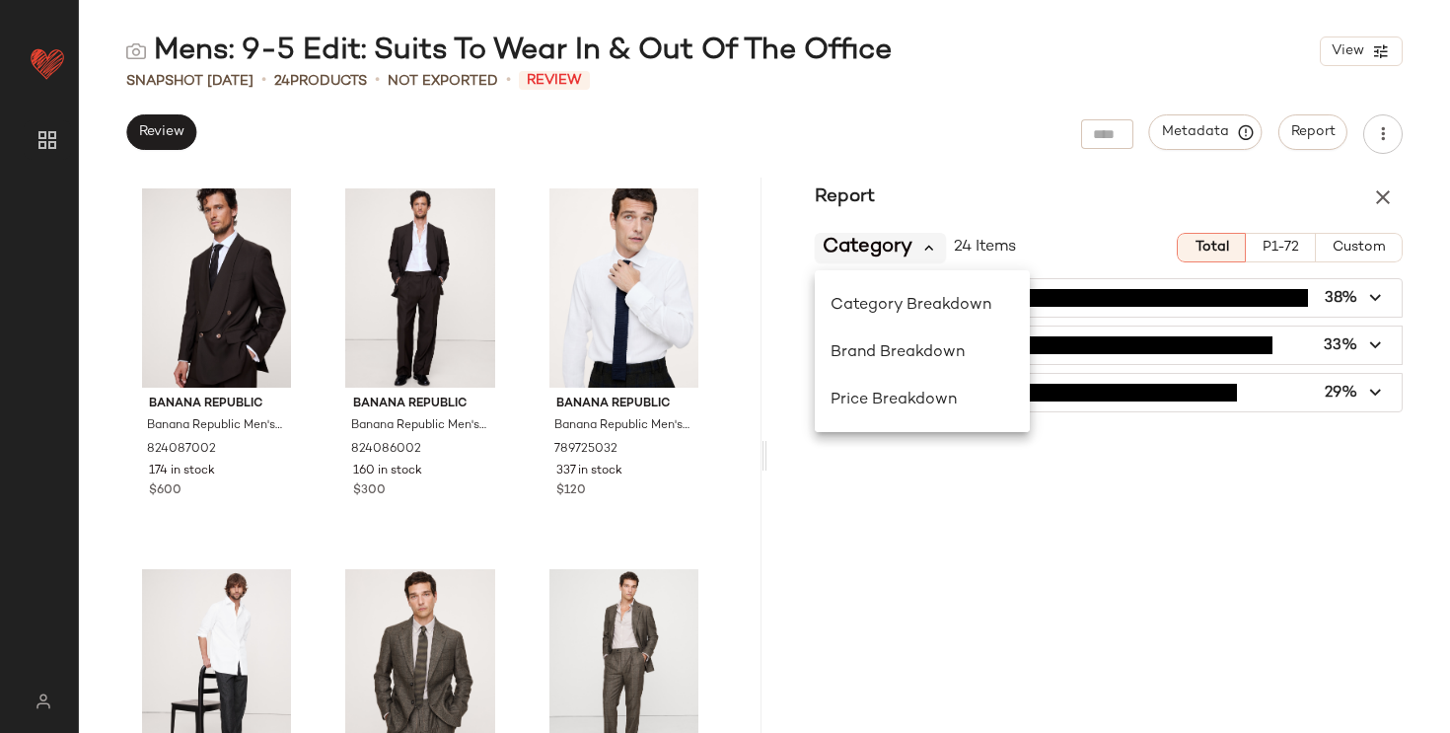
click at [925, 242] on icon at bounding box center [929, 248] width 18 height 18
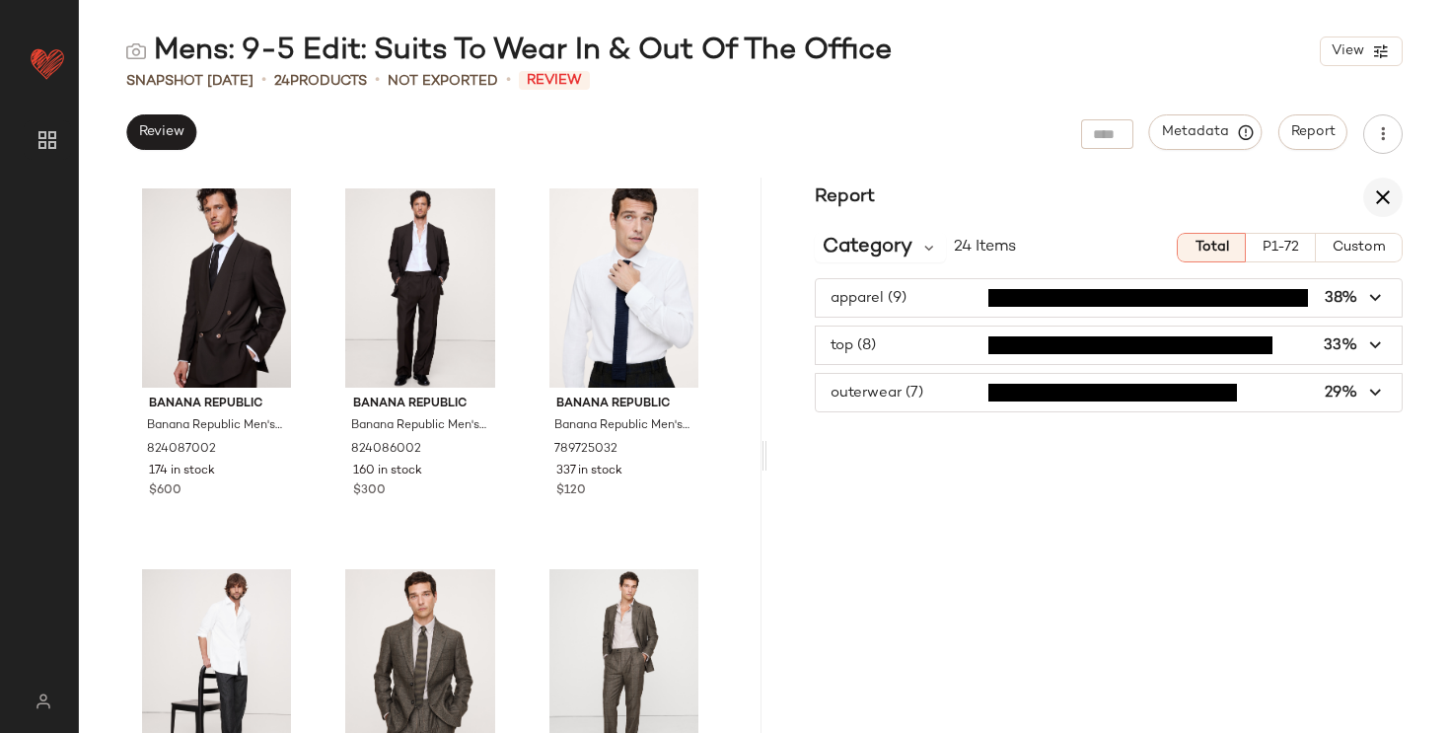
click at [1387, 201] on icon "button" at bounding box center [1383, 197] width 24 height 24
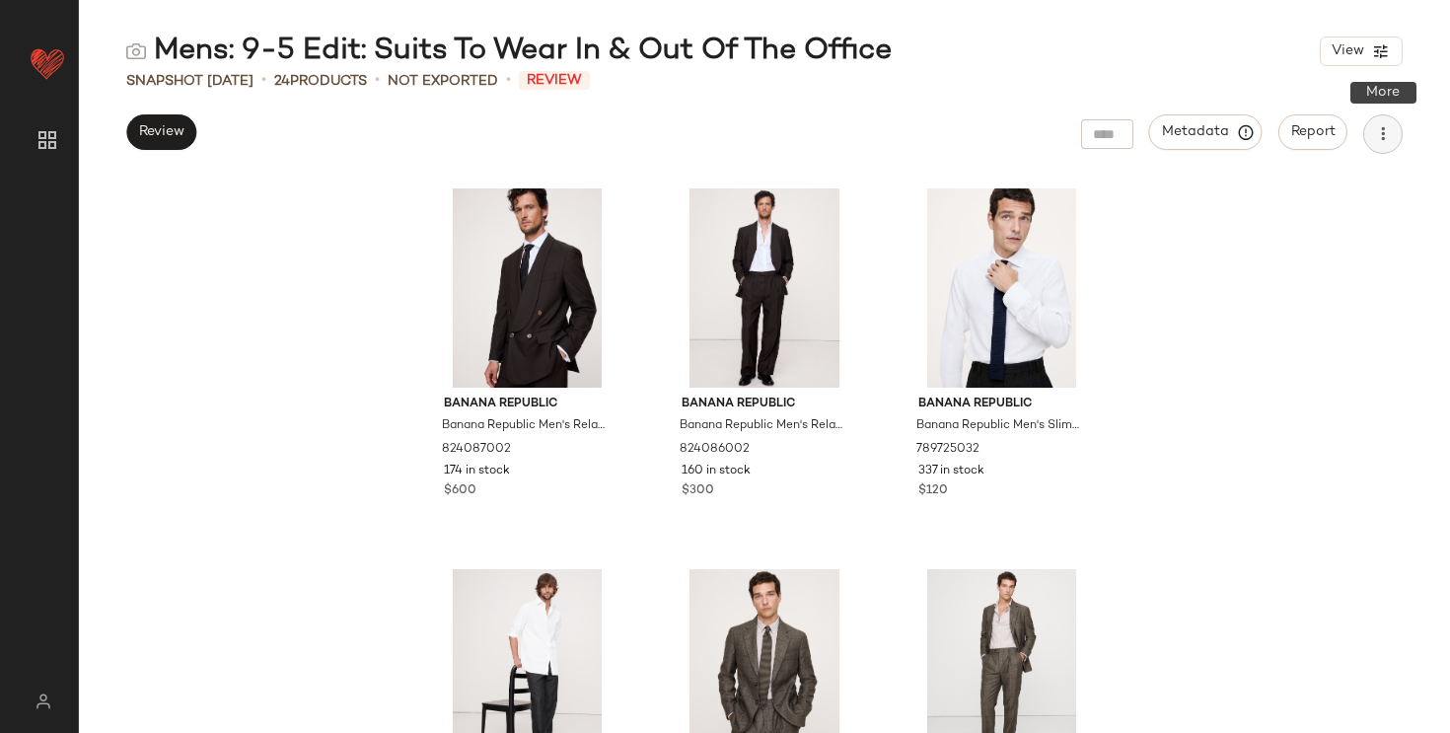
click at [1386, 124] on icon "button" at bounding box center [1383, 134] width 20 height 20
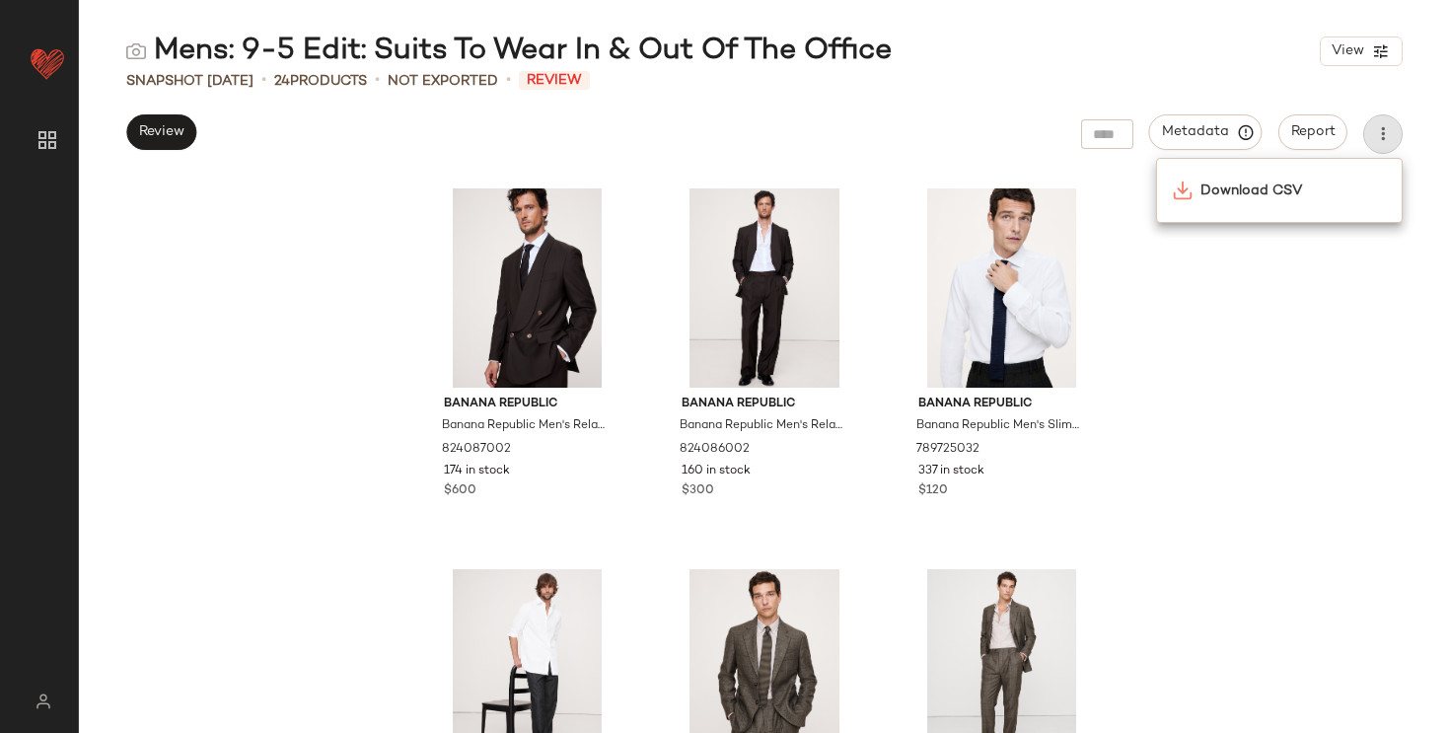
click at [1259, 361] on div "Banana Republic Banana Republic Men's Relaxed Italian Barathea Tuxedo Jacket Br…" at bounding box center [764, 455] width 1371 height 555
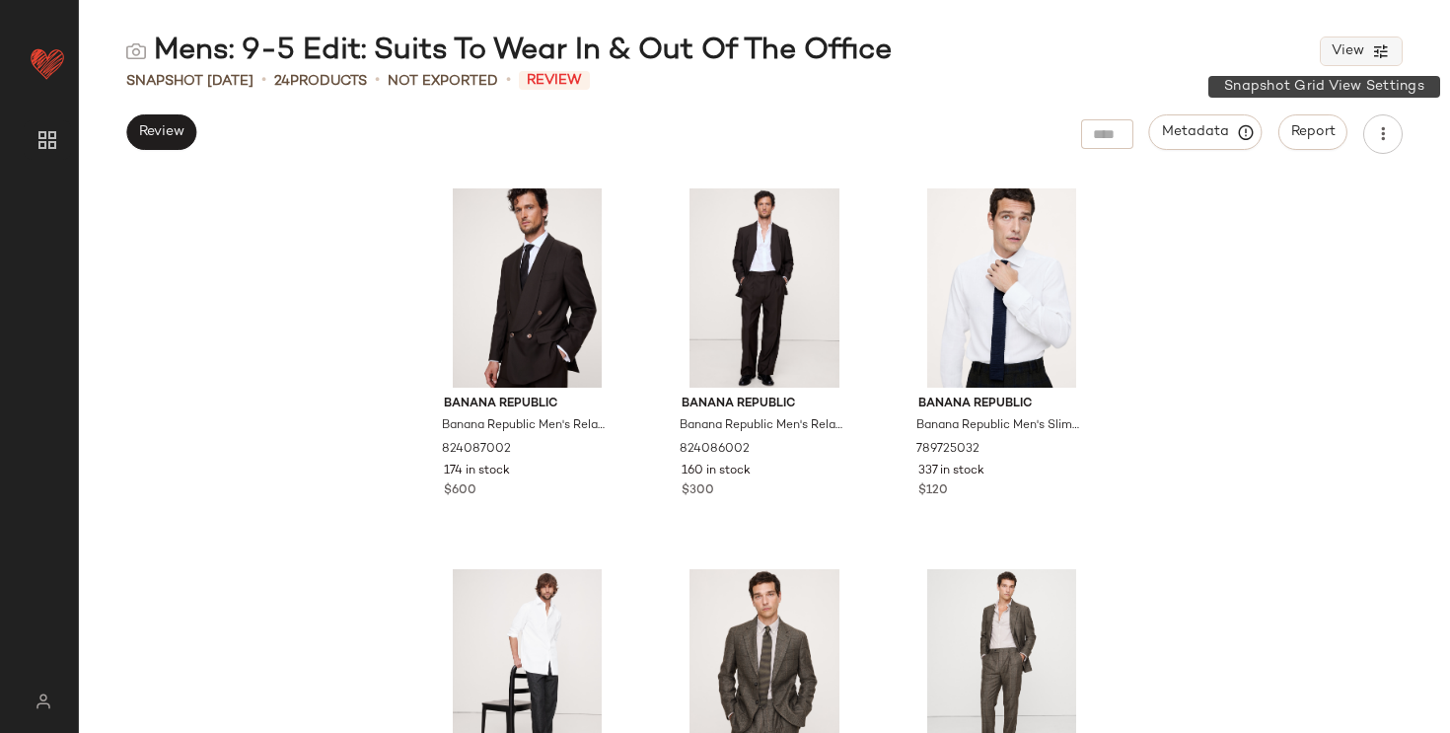
click at [1379, 49] on icon "button" at bounding box center [1381, 51] width 18 height 18
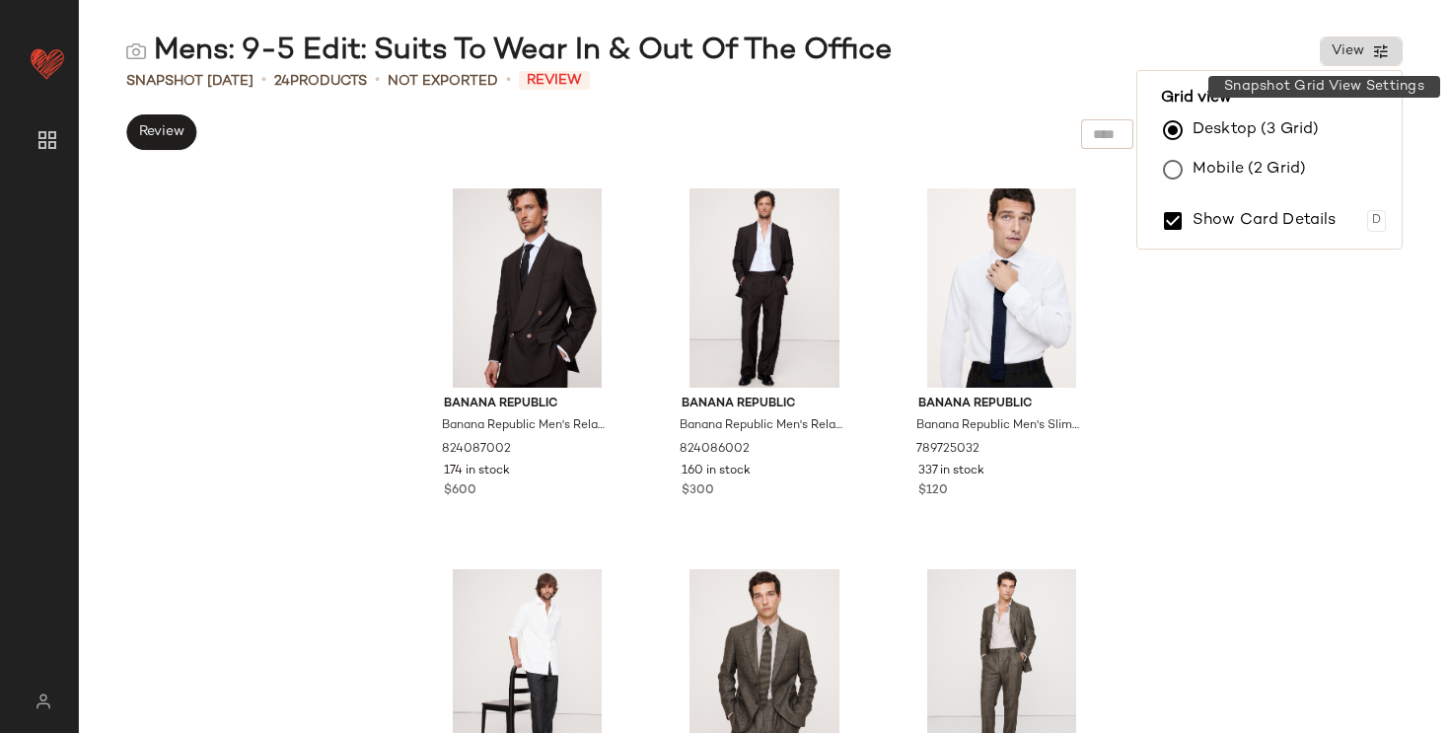
click at [1383, 59] on icon "button" at bounding box center [1381, 51] width 18 height 18
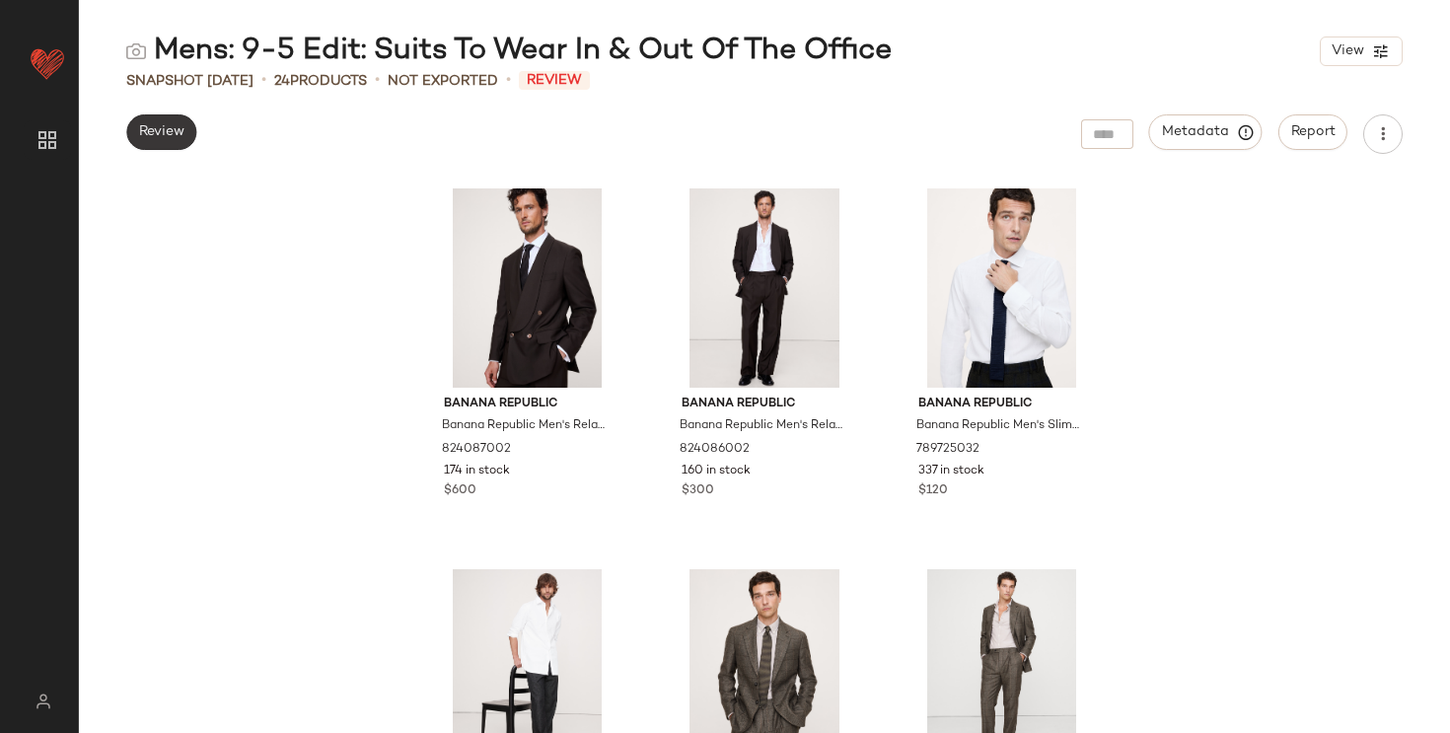
click at [160, 127] on span "Review" at bounding box center [161, 132] width 46 height 16
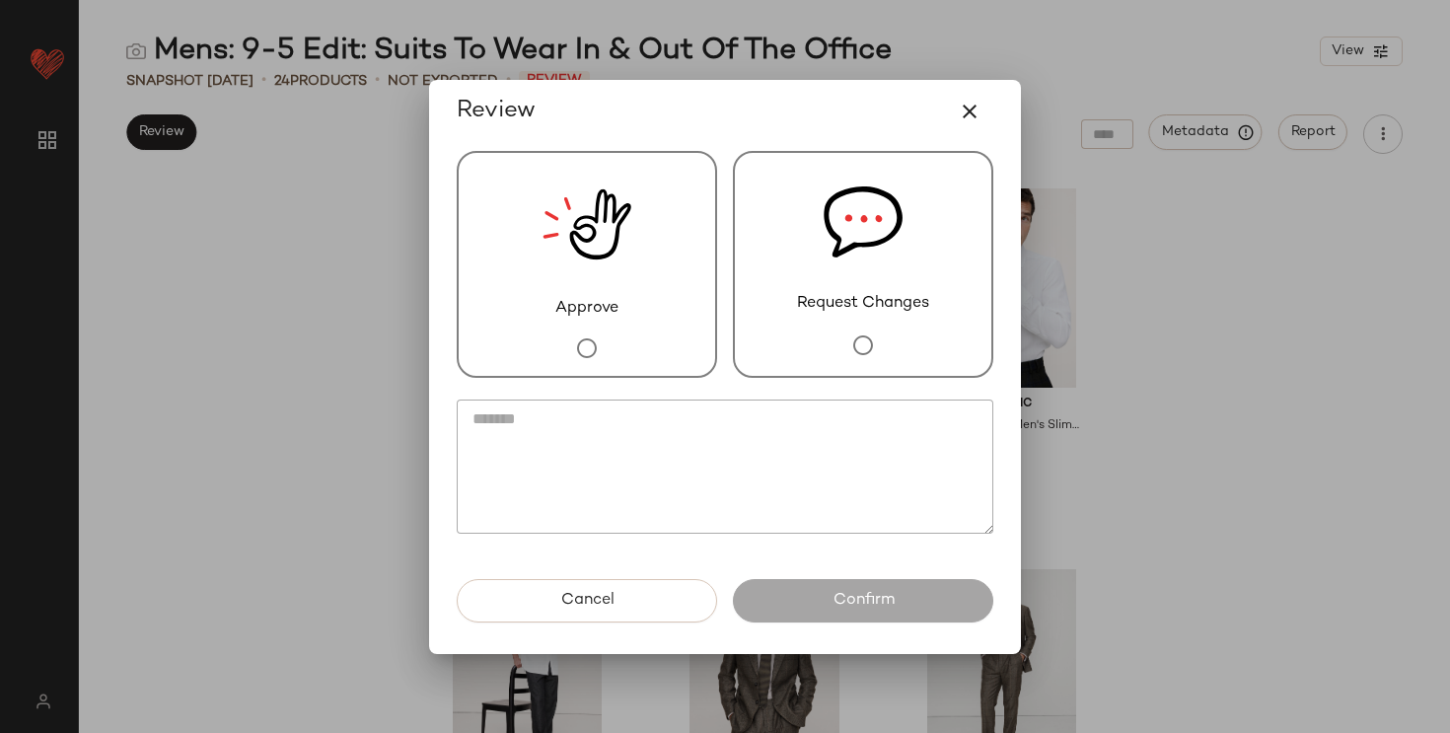
click at [877, 253] on img at bounding box center [862, 222] width 79 height 139
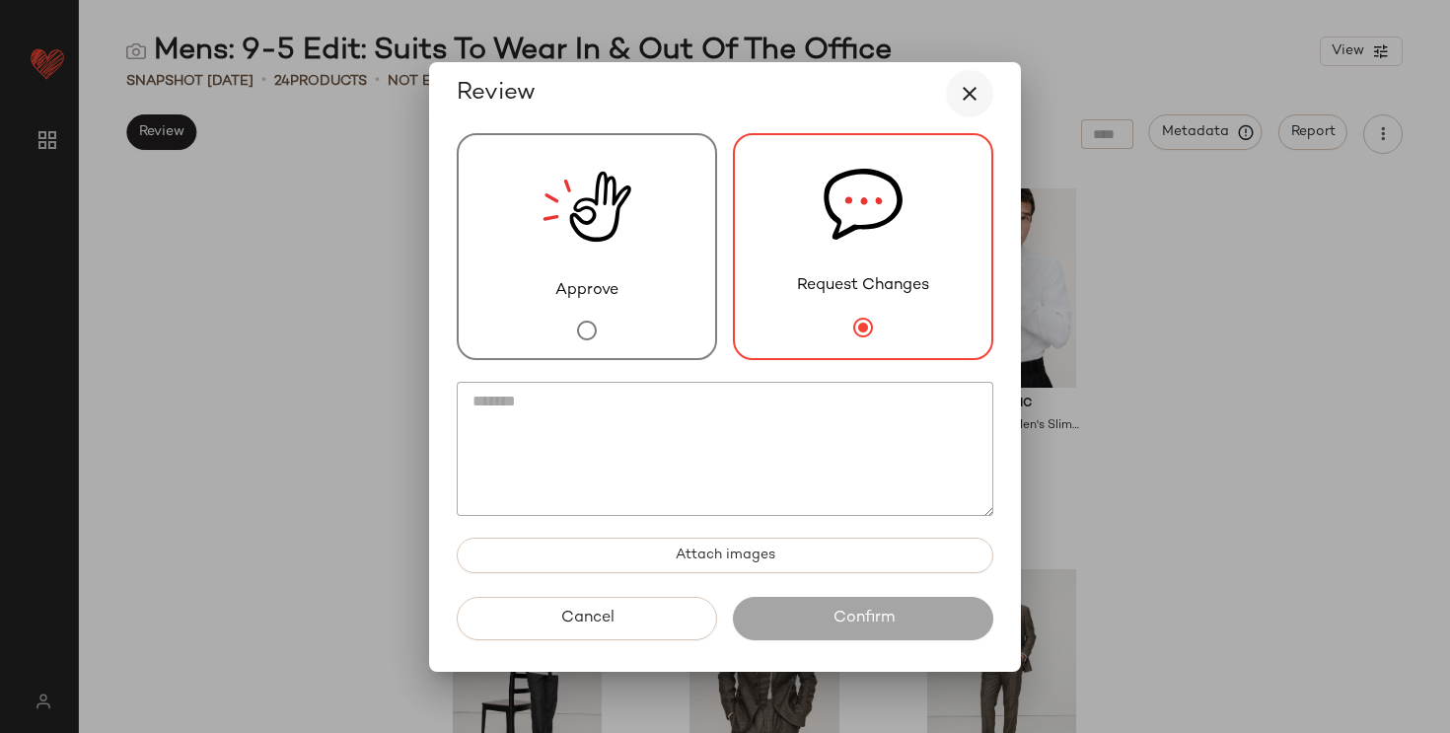
click at [978, 95] on icon "button" at bounding box center [970, 94] width 24 height 24
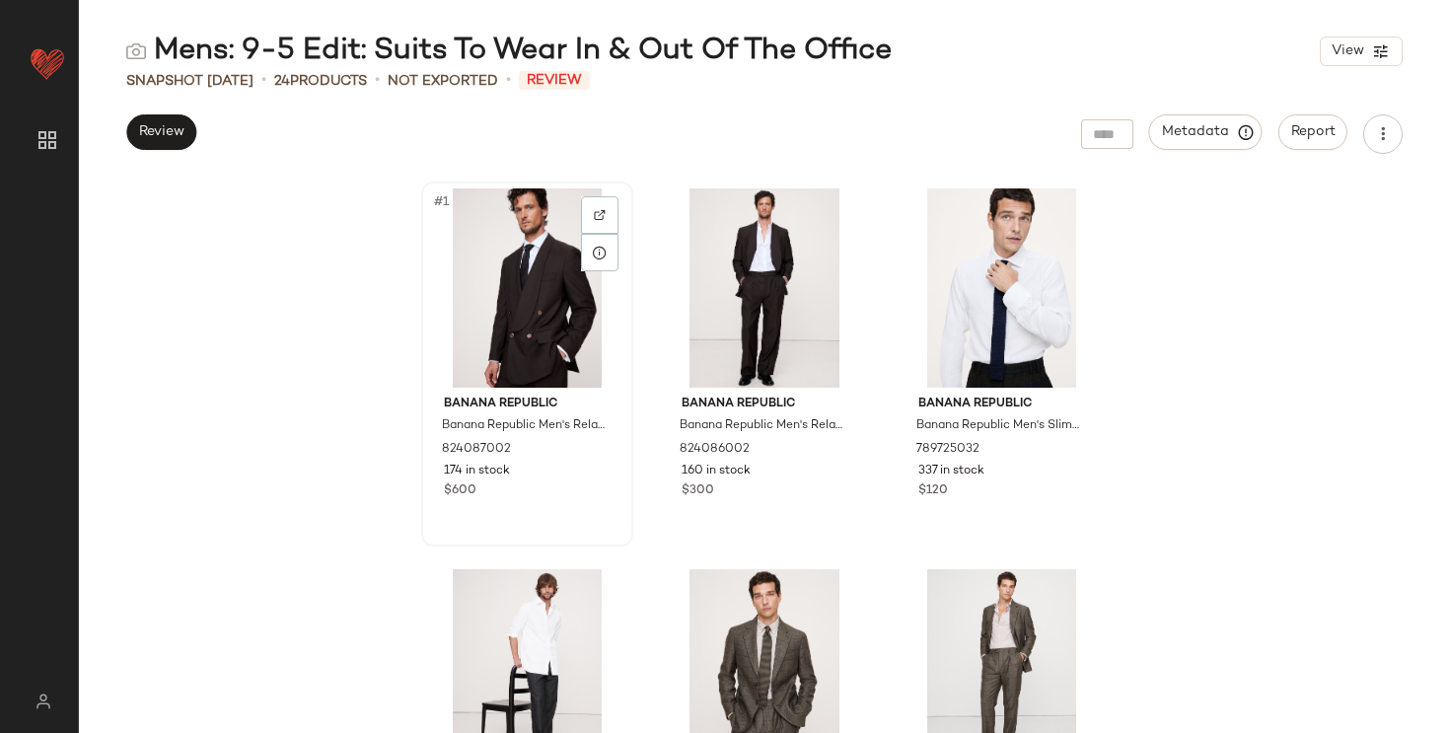
click at [486, 326] on div "#1" at bounding box center [527, 287] width 198 height 199
